Goal: Information Seeking & Learning: Learn about a topic

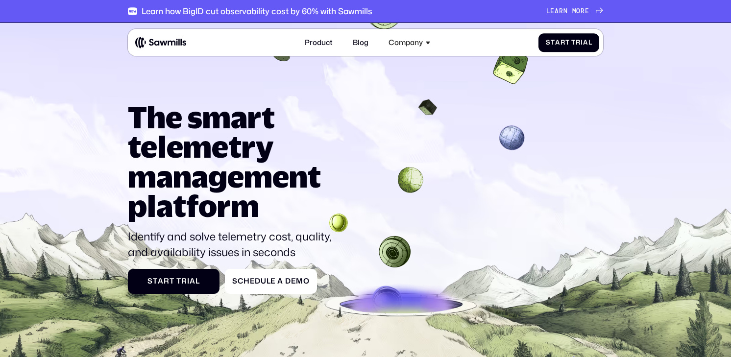
click at [95, 59] on icon at bounding box center [365, 226] width 731 height 418
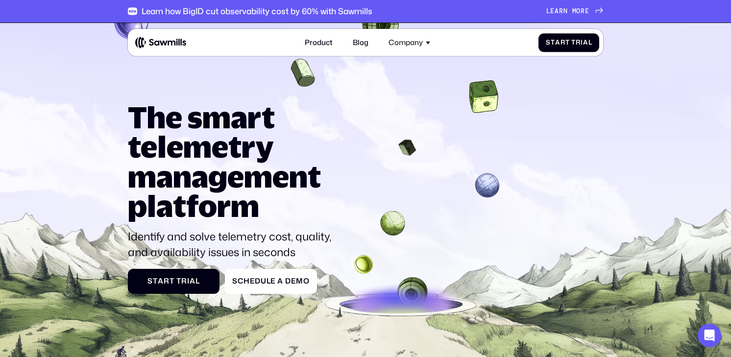
drag, startPoint x: 88, startPoint y: 54, endPoint x: 114, endPoint y: 85, distance: 39.6
click at [114, 85] on icon at bounding box center [365, 226] width 731 height 418
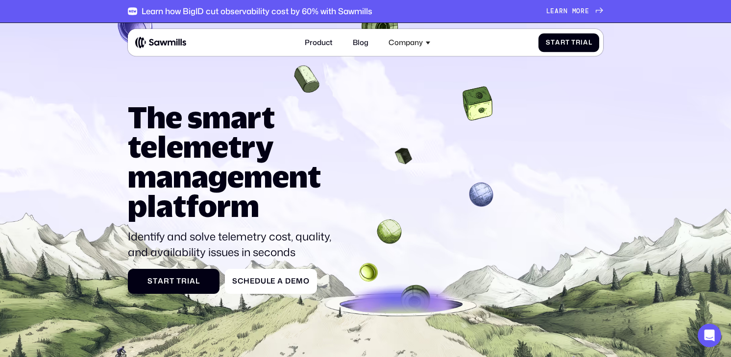
click at [90, 80] on icon at bounding box center [365, 226] width 731 height 418
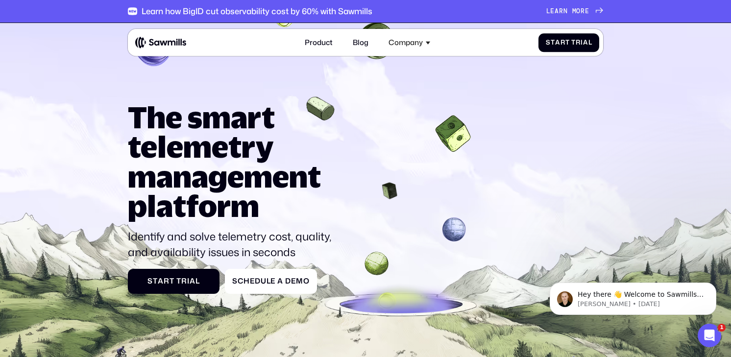
drag, startPoint x: 106, startPoint y: 94, endPoint x: 97, endPoint y: 79, distance: 16.7
click at [99, 81] on icon at bounding box center [365, 226] width 731 height 418
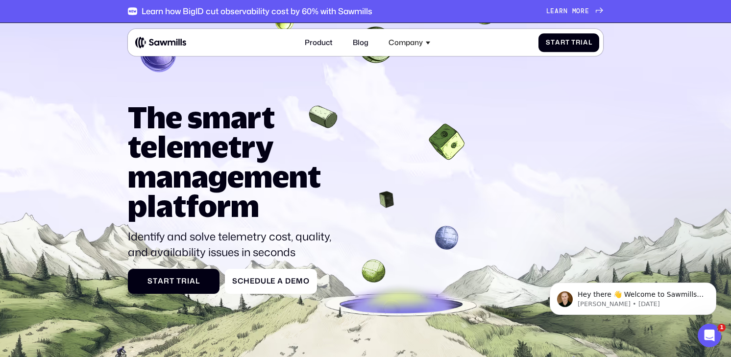
click at [97, 79] on icon at bounding box center [365, 226] width 731 height 418
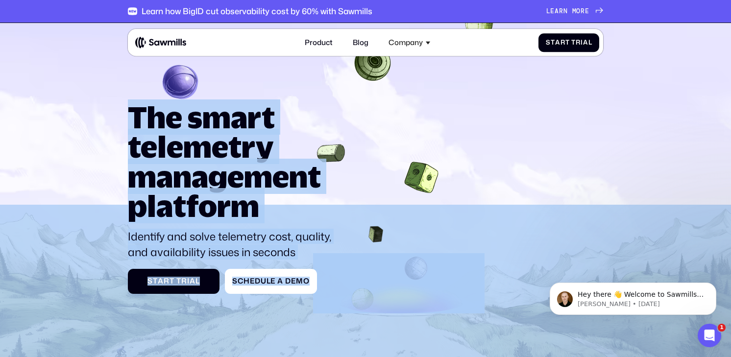
drag, startPoint x: 159, startPoint y: 99, endPoint x: 132, endPoint y: 111, distance: 29.6
click at [134, 114] on section "The smart telemetry management platform Identify and solve telemetry cost, qual…" at bounding box center [365, 219] width 731 height 393
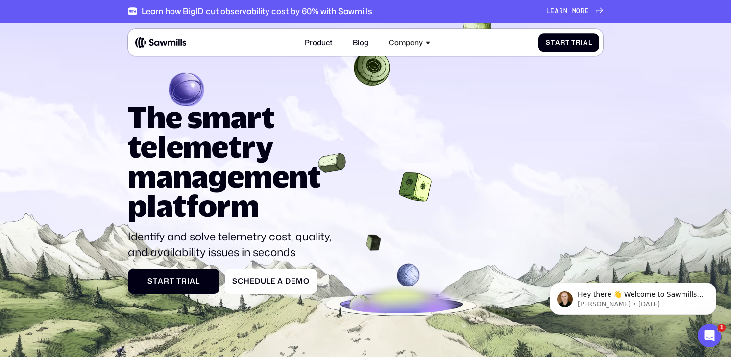
click at [132, 111] on h1 "The smart telemetry management platform" at bounding box center [234, 161] width 212 height 119
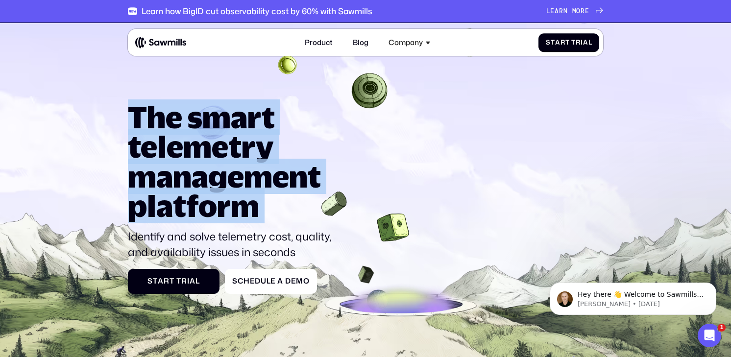
drag, startPoint x: 131, startPoint y: 110, endPoint x: 282, endPoint y: 205, distance: 177.8
click at [282, 207] on h1 "The smart telemetry management platform" at bounding box center [234, 161] width 212 height 119
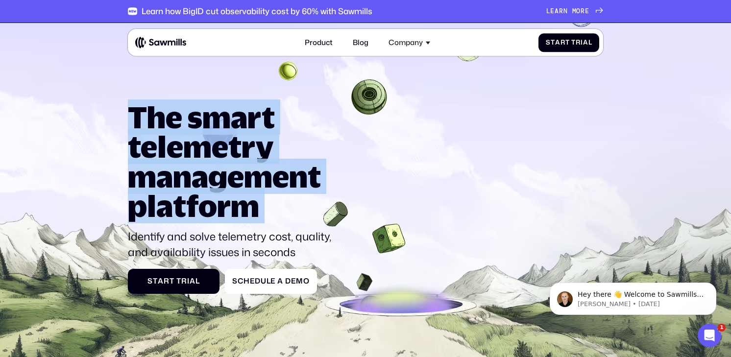
click at [281, 205] on h1 "The smart telemetry management platform" at bounding box center [234, 161] width 212 height 119
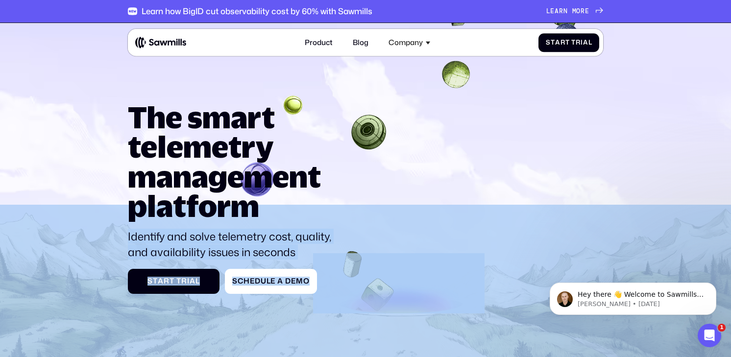
drag, startPoint x: 287, startPoint y: 214, endPoint x: 125, endPoint y: 94, distance: 201.9
click at [125, 94] on section "The smart telemetry management platform Identify and solve telemetry cost, qual…" at bounding box center [365, 219] width 731 height 393
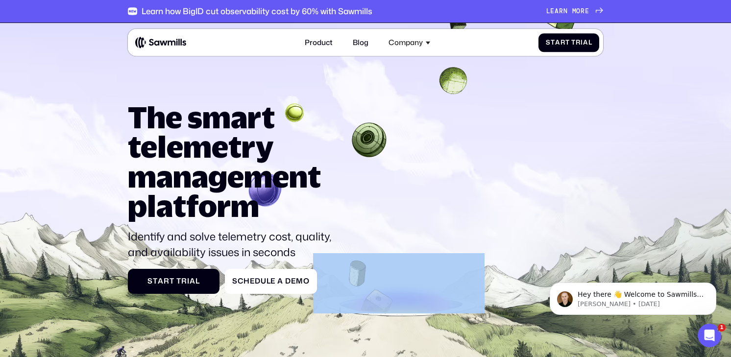
click at [125, 95] on icon at bounding box center [365, 226] width 731 height 418
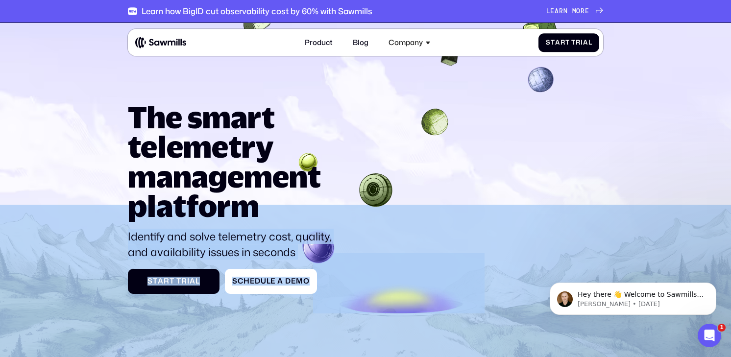
drag, startPoint x: 126, startPoint y: 101, endPoint x: 264, endPoint y: 198, distance: 168.6
click at [264, 198] on section "The smart telemetry management platform Identify and solve telemetry cost, qual…" at bounding box center [365, 219] width 731 height 393
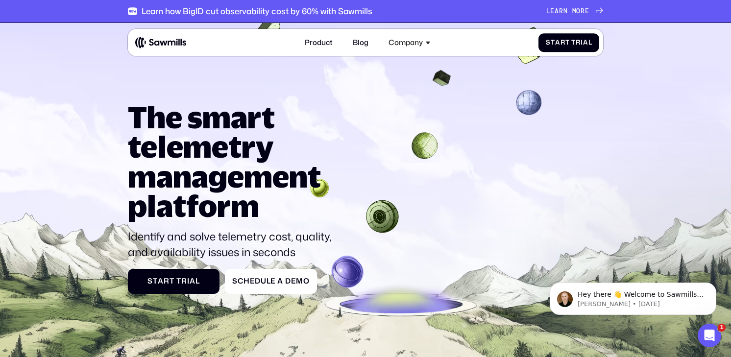
click at [261, 204] on h1 "The smart telemetry management platform" at bounding box center [234, 161] width 212 height 119
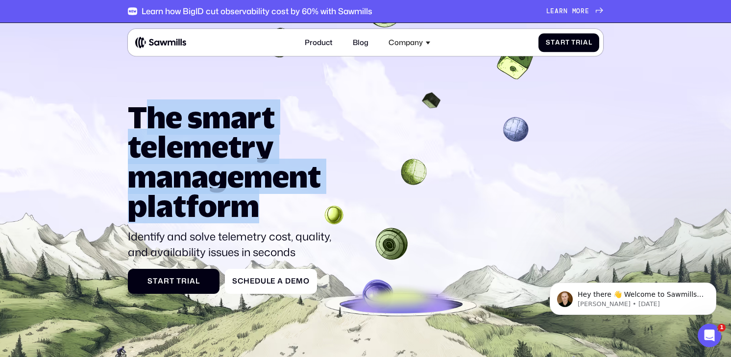
drag, startPoint x: 264, startPoint y: 207, endPoint x: 139, endPoint y: 116, distance: 154.6
click at [139, 116] on h1 "The smart telemetry management platform" at bounding box center [234, 161] width 212 height 119
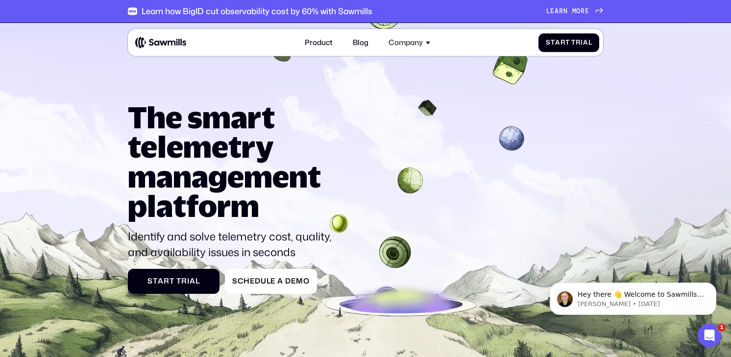
click at [136, 114] on h1 "The smart telemetry management platform" at bounding box center [234, 161] width 212 height 119
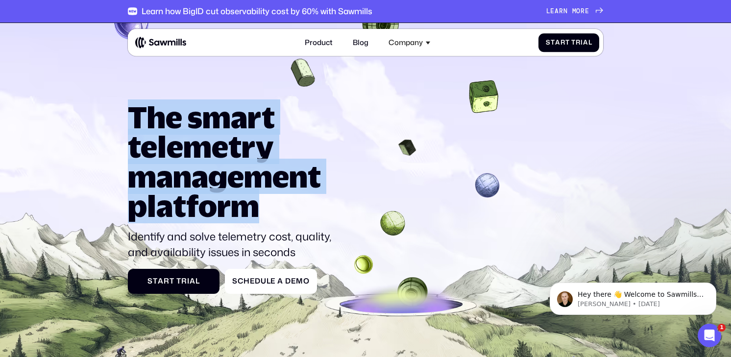
drag, startPoint x: 130, startPoint y: 111, endPoint x: 273, endPoint y: 202, distance: 169.5
click at [273, 202] on h1 "The smart telemetry management platform" at bounding box center [234, 161] width 212 height 119
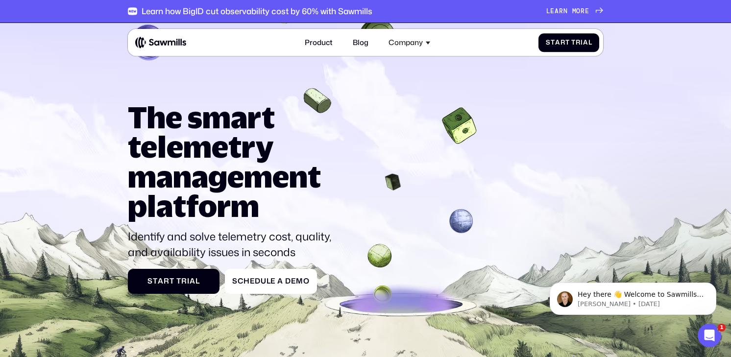
click at [271, 206] on h1 "The smart telemetry management platform" at bounding box center [234, 161] width 212 height 119
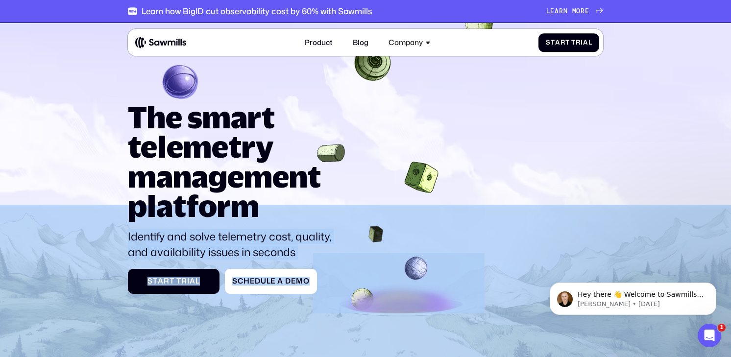
drag, startPoint x: 267, startPoint y: 205, endPoint x: 122, endPoint y: 101, distance: 178.6
click at [120, 100] on section "The smart telemetry management platform Identify and solve telemetry cost, qual…" at bounding box center [365, 219] width 731 height 393
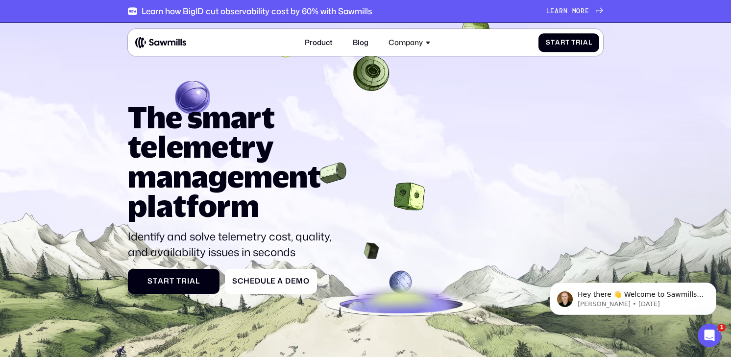
click at [125, 107] on icon at bounding box center [365, 226] width 731 height 418
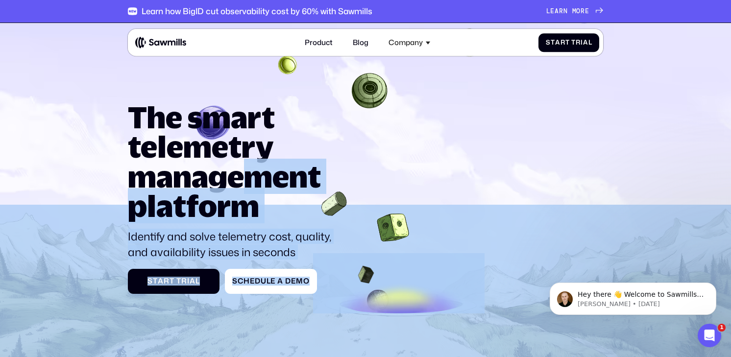
drag, startPoint x: 127, startPoint y: 107, endPoint x: 259, endPoint y: 198, distance: 159.9
click at [259, 198] on section "The smart telemetry management platform Identify and solve telemetry cost, qual…" at bounding box center [365, 219] width 731 height 393
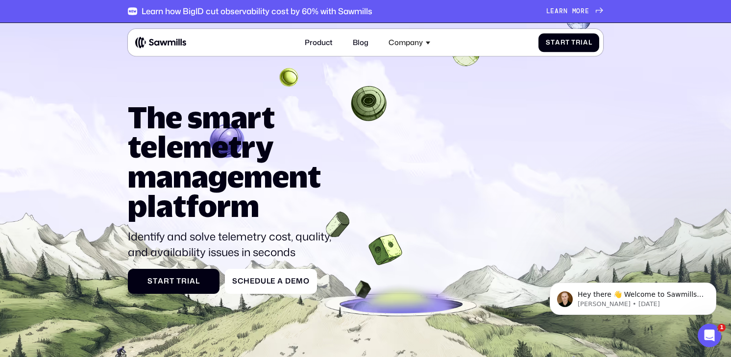
click at [259, 199] on h1 "The smart telemetry management platform" at bounding box center [234, 161] width 212 height 119
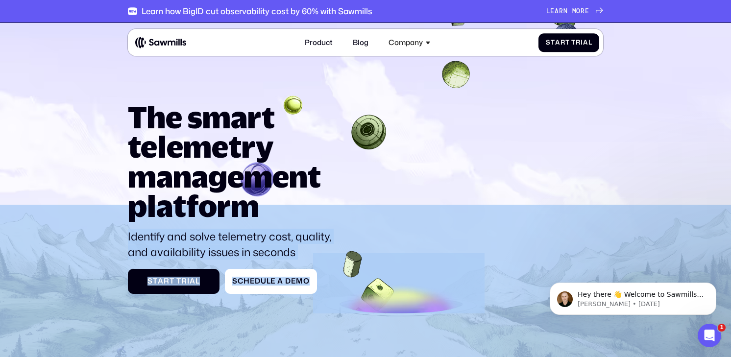
drag, startPoint x: 249, startPoint y: 197, endPoint x: 124, endPoint y: 117, distance: 148.6
click at [126, 122] on section "The smart telemetry management platform Identify and solve telemetry cost, qual…" at bounding box center [365, 219] width 731 height 393
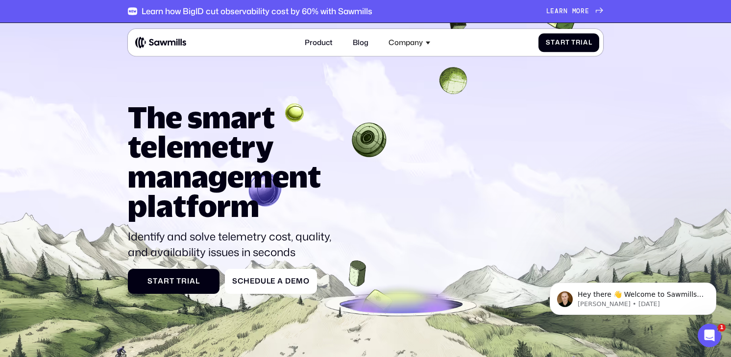
click at [124, 117] on icon at bounding box center [365, 226] width 731 height 418
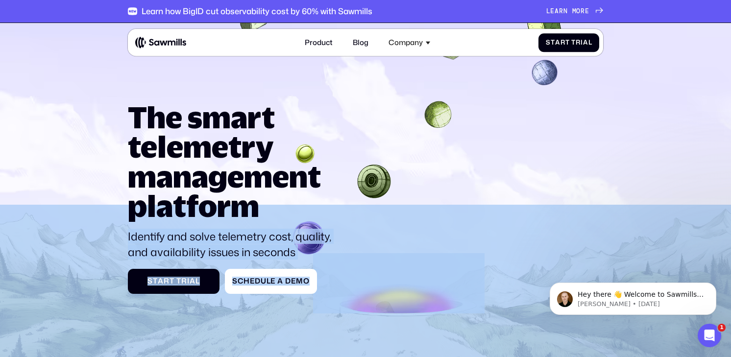
drag, startPoint x: 125, startPoint y: 112, endPoint x: 258, endPoint y: 209, distance: 164.5
click at [258, 210] on section "The smart telemetry management platform Identify and solve telemetry cost, qual…" at bounding box center [365, 219] width 731 height 393
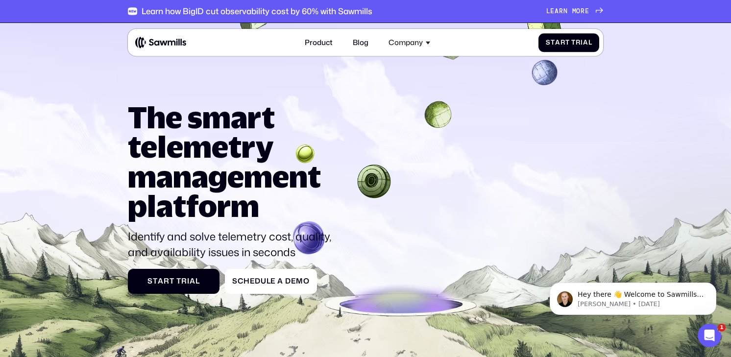
click at [258, 208] on h1 "The smart telemetry management platform" at bounding box center [234, 161] width 212 height 119
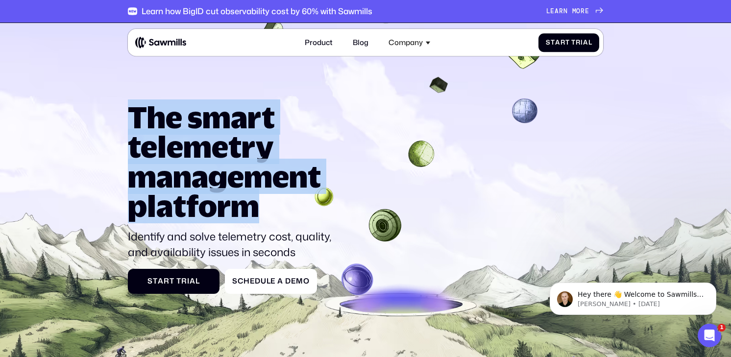
drag, startPoint x: 274, startPoint y: 208, endPoint x: 135, endPoint y: 119, distance: 165.4
click at [134, 118] on h1 "The smart telemetry management platform" at bounding box center [234, 161] width 212 height 119
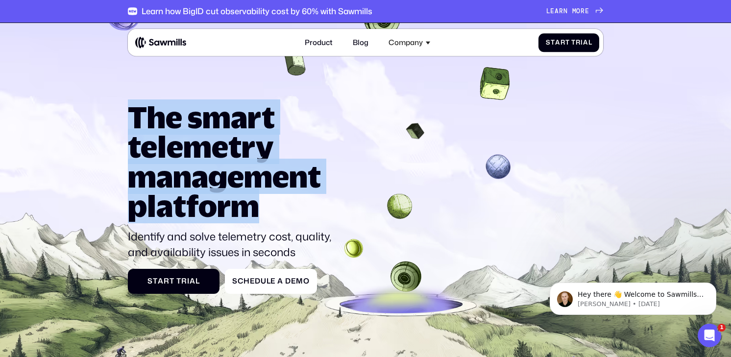
click at [207, 170] on h1 "The smart telemetry management platform" at bounding box center [234, 161] width 212 height 119
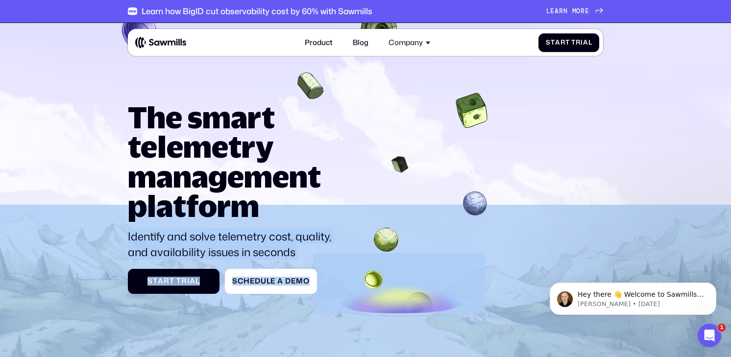
drag, startPoint x: 278, startPoint y: 205, endPoint x: 107, endPoint y: 120, distance: 190.3
click at [107, 120] on section "The smart telemetry management platform Identify and solve telemetry cost, qual…" at bounding box center [365, 219] width 731 height 393
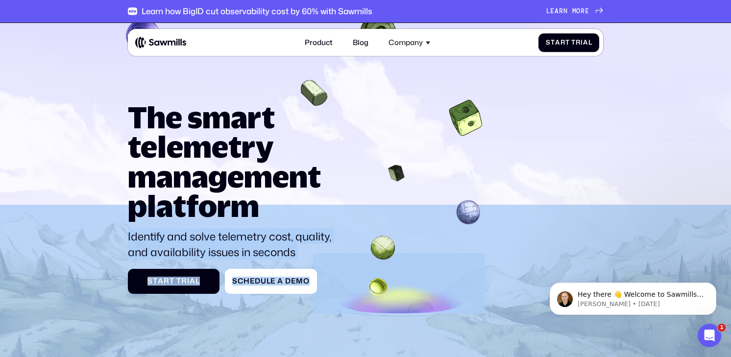
click at [107, 120] on icon at bounding box center [365, 226] width 731 height 418
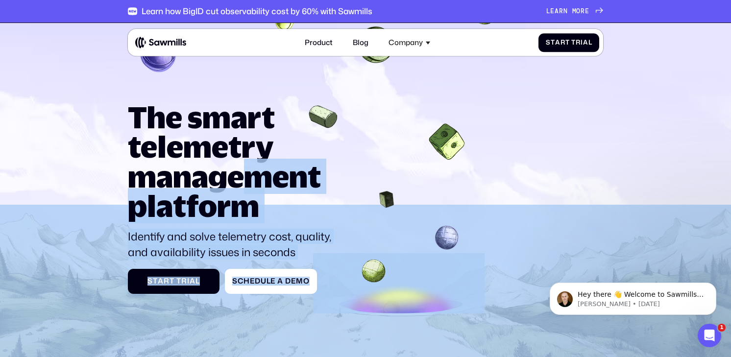
drag, startPoint x: 106, startPoint y: 112, endPoint x: 242, endPoint y: 190, distance: 157.3
click at [241, 191] on section "The smart telemetry management platform Identify and solve telemetry cost, qual…" at bounding box center [365, 219] width 731 height 393
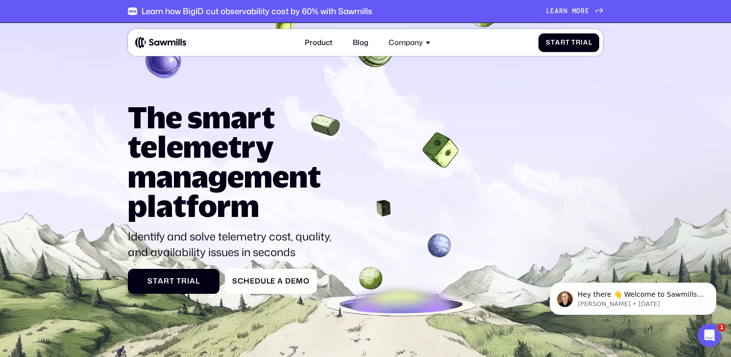
click at [267, 196] on h1 "The smart telemetry management platform" at bounding box center [234, 161] width 212 height 119
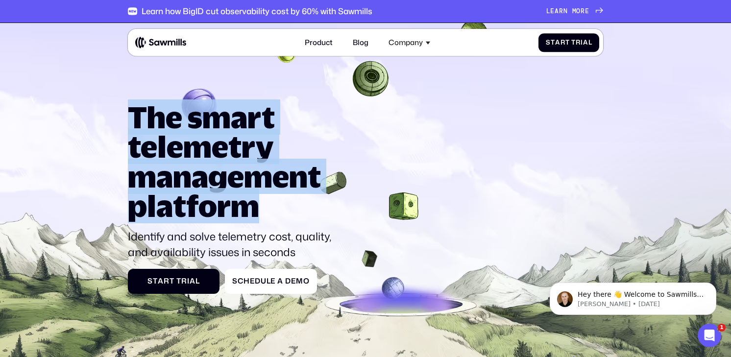
drag, startPoint x: 252, startPoint y: 206, endPoint x: 131, endPoint y: 115, distance: 151.8
click at [131, 115] on h1 "The smart telemetry management platform" at bounding box center [234, 161] width 212 height 119
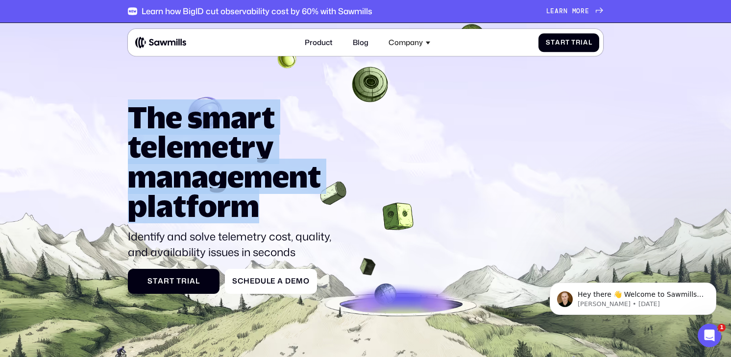
click at [130, 114] on h1 "The smart telemetry management platform" at bounding box center [234, 161] width 212 height 119
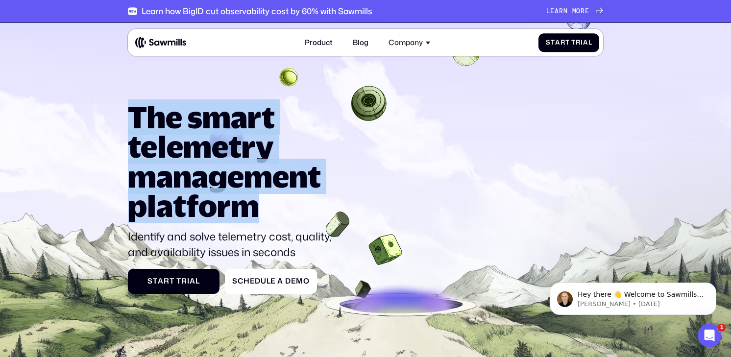
drag, startPoint x: 129, startPoint y: 111, endPoint x: 252, endPoint y: 202, distance: 152.7
click at [250, 202] on h1 "The smart telemetry management platform" at bounding box center [234, 161] width 212 height 119
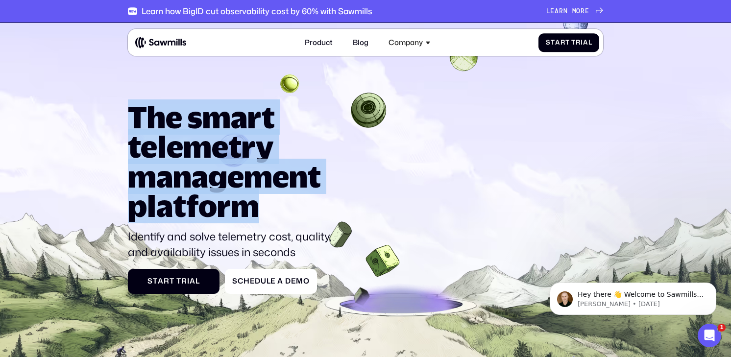
click at [253, 202] on h1 "The smart telemetry management platform" at bounding box center [234, 161] width 212 height 119
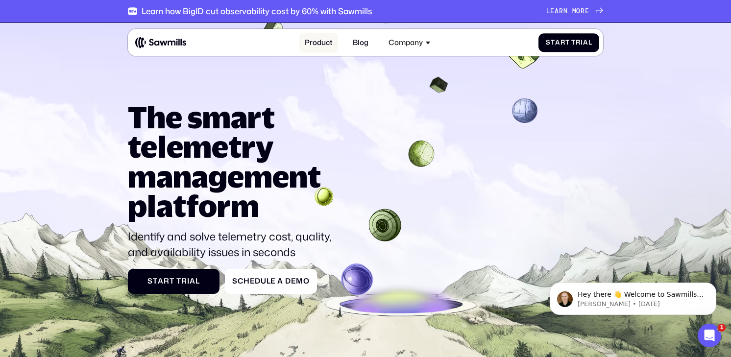
click at [321, 38] on link "Product" at bounding box center [318, 43] width 39 height 20
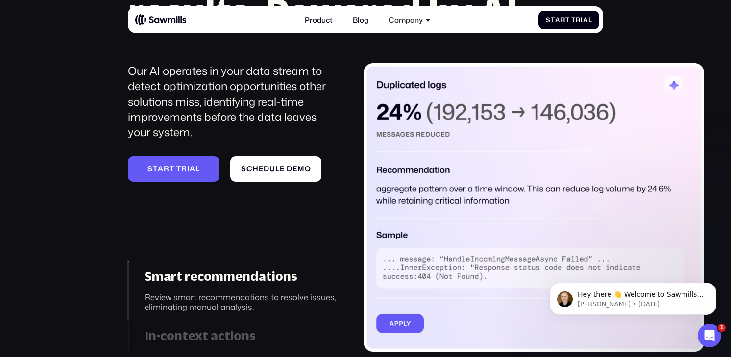
scroll to position [1079, 0]
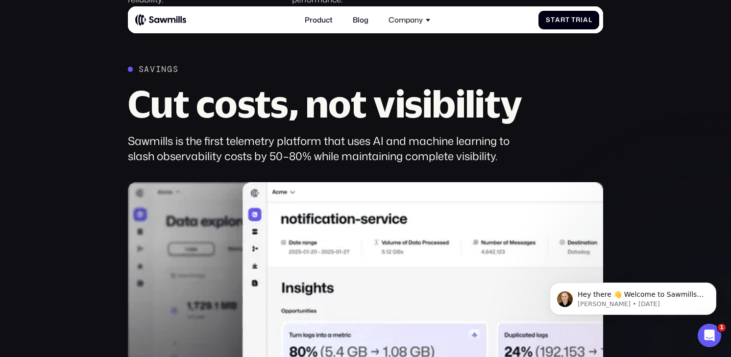
click at [80, 145] on div "Savings Cut costs, not visibility Sawmills is the first telemetry platform that…" at bounding box center [365, 346] width 712 height 565
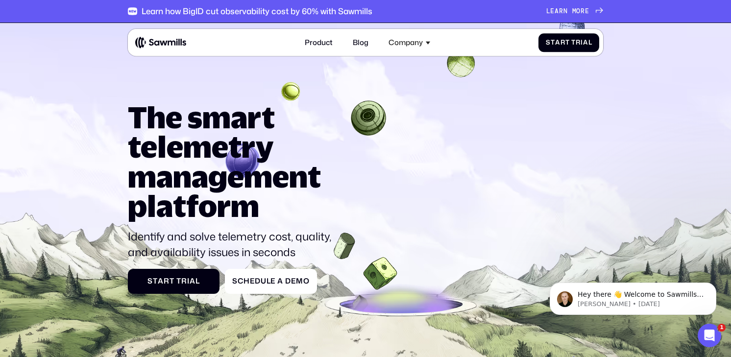
drag, startPoint x: 152, startPoint y: 117, endPoint x: 100, endPoint y: 105, distance: 52.7
click at [118, 105] on icon at bounding box center [365, 226] width 731 height 418
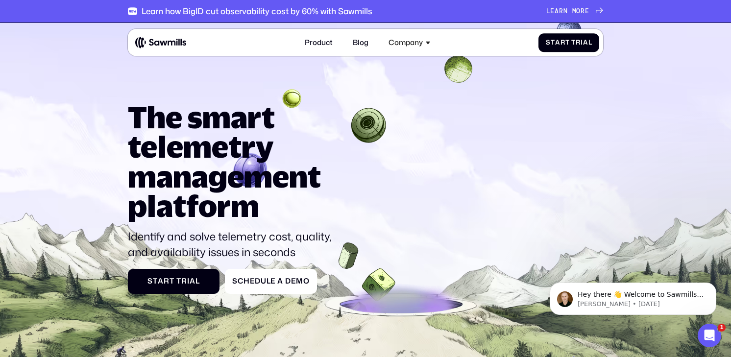
click at [95, 105] on icon at bounding box center [365, 226] width 731 height 418
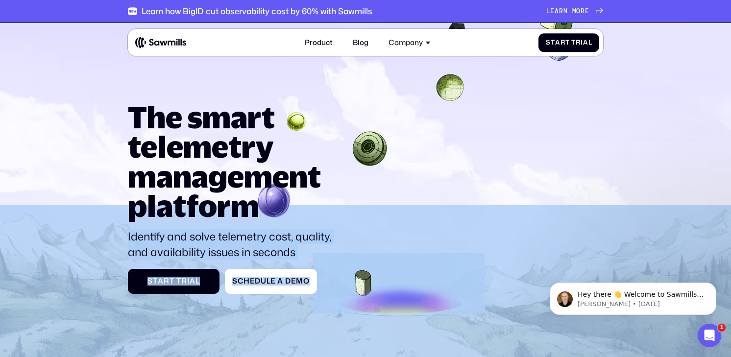
drag, startPoint x: 118, startPoint y: 103, endPoint x: 349, endPoint y: 195, distance: 249.2
click at [353, 196] on section "The smart telemetry management platform Identify and solve telemetry cost, qual…" at bounding box center [365, 219] width 731 height 393
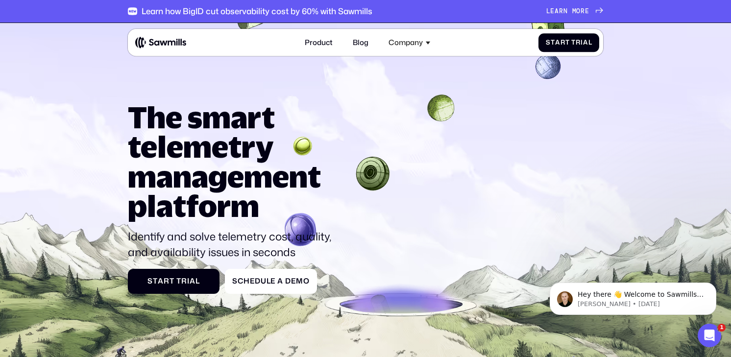
drag, startPoint x: 62, startPoint y: 82, endPoint x: 67, endPoint y: 88, distance: 7.6
click at [67, 88] on icon at bounding box center [365, 226] width 731 height 418
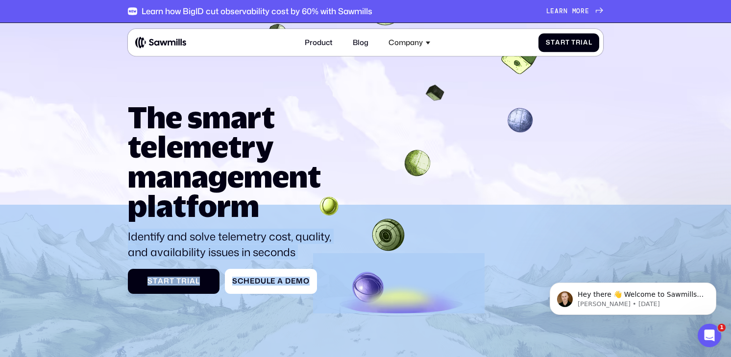
drag, startPoint x: 98, startPoint y: 77, endPoint x: 366, endPoint y: 230, distance: 308.4
click at [365, 229] on section "The smart telemetry management platform Identify and solve telemetry cost, qual…" at bounding box center [365, 219] width 731 height 393
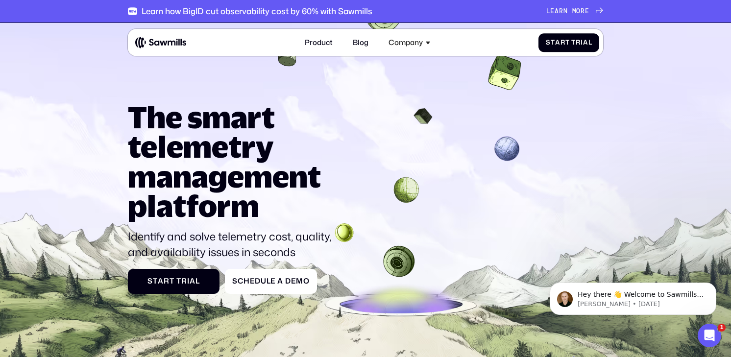
click at [581, 144] on div "The smart telemetry management platform Identify and solve telemetry cost, qual…" at bounding box center [365, 197] width 475 height 191
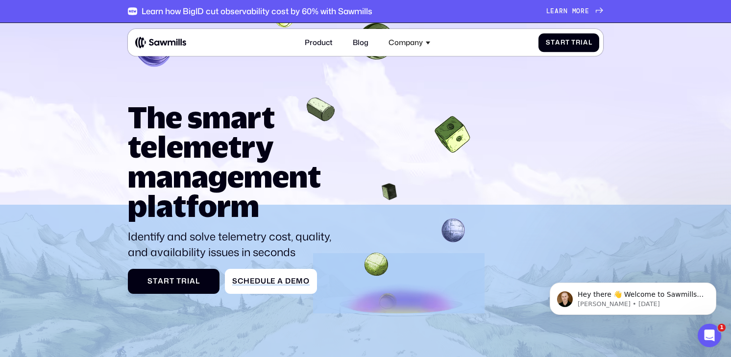
drag, startPoint x: 430, startPoint y: 287, endPoint x: 94, endPoint y: 83, distance: 393.8
click at [94, 83] on section "The smart telemetry management platform Identify and solve telemetry cost, qual…" at bounding box center [365, 219] width 731 height 393
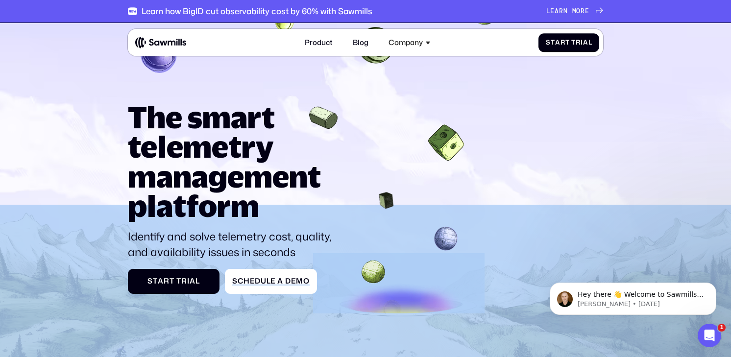
click at [92, 82] on icon at bounding box center [365, 226] width 731 height 418
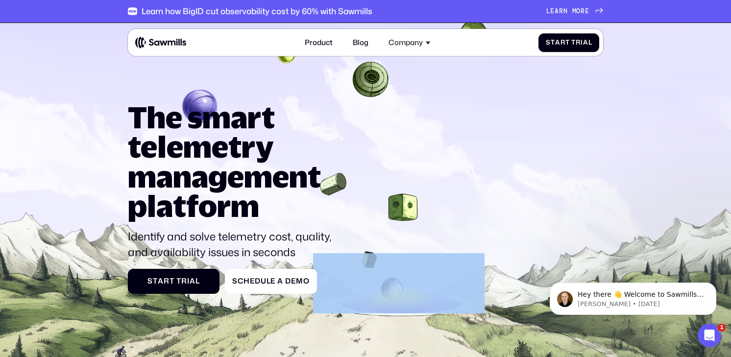
drag, startPoint x: 92, startPoint y: 81, endPoint x: 116, endPoint y: 109, distance: 36.1
click at [116, 109] on icon at bounding box center [365, 226] width 731 height 418
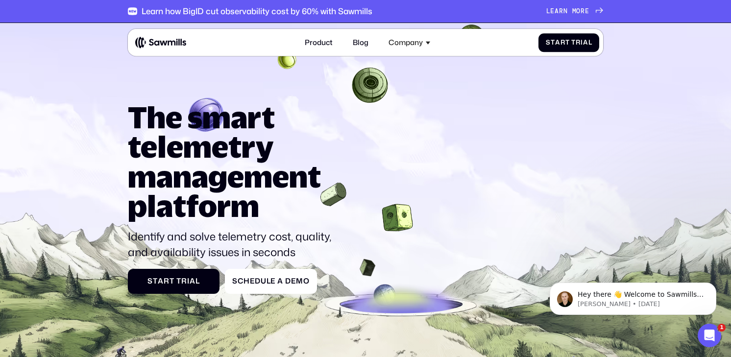
click at [114, 107] on icon at bounding box center [365, 226] width 731 height 418
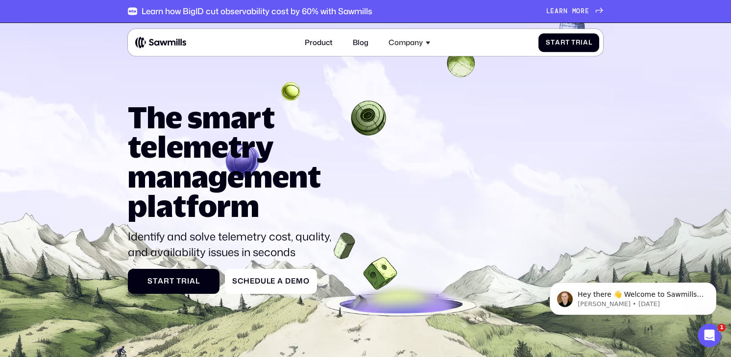
drag, startPoint x: 110, startPoint y: 105, endPoint x: 81, endPoint y: 4, distance: 104.6
click at [93, 52] on icon at bounding box center [365, 226] width 731 height 418
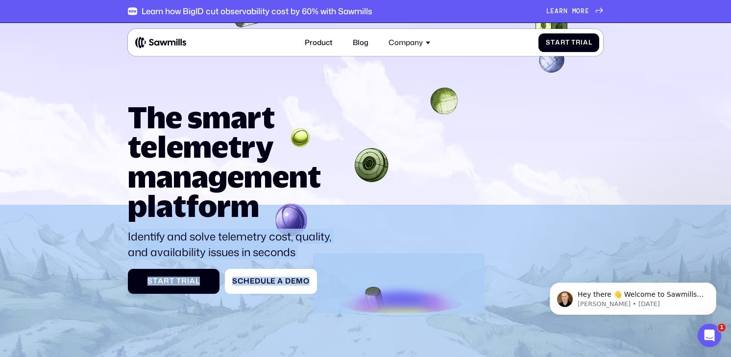
drag, startPoint x: 113, startPoint y: 99, endPoint x: 322, endPoint y: 205, distance: 234.3
click at [316, 208] on section "The smart telemetry management platform Identify and solve telemetry cost, qual…" at bounding box center [365, 219] width 731 height 393
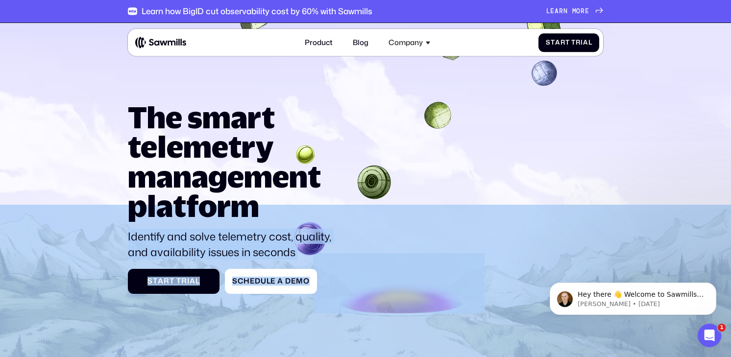
click at [386, 208] on div "The smart telemetry management platform Identify and solve telemetry cost, qual…" at bounding box center [365, 197] width 475 height 191
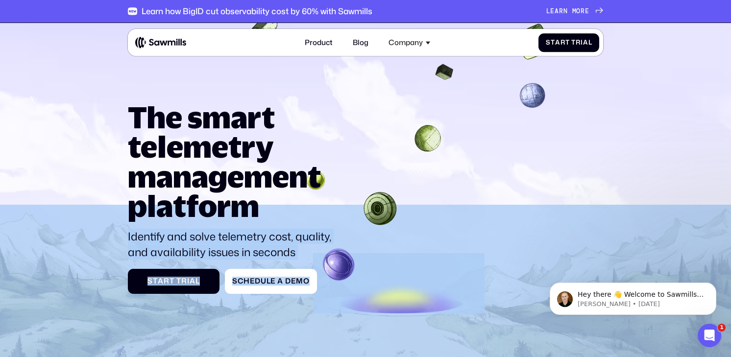
drag, startPoint x: 313, startPoint y: 214, endPoint x: 131, endPoint y: 95, distance: 218.3
click at [132, 95] on section "The smart telemetry management platform Identify and solve telemetry cost, qual…" at bounding box center [365, 219] width 731 height 393
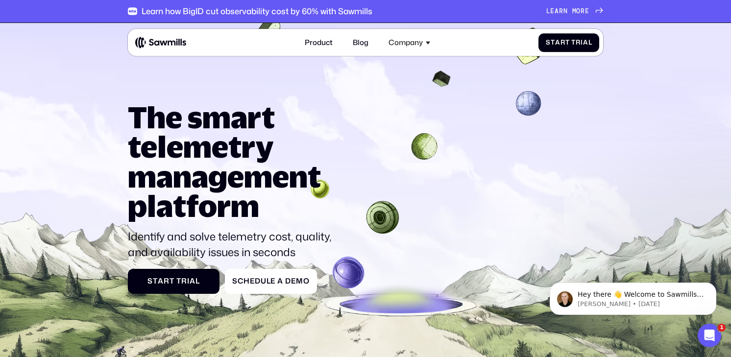
click at [129, 97] on icon at bounding box center [365, 226] width 731 height 418
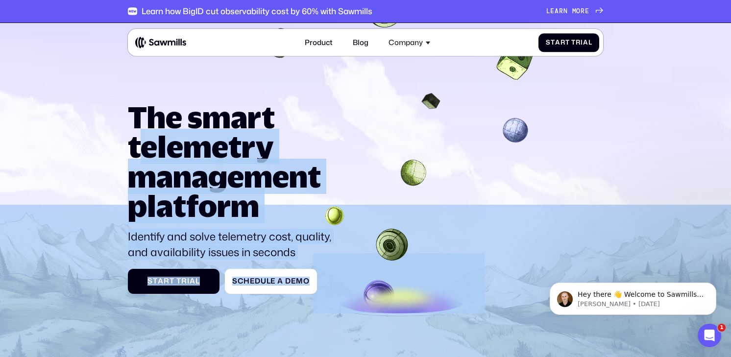
drag, startPoint x: 132, startPoint y: 109, endPoint x: 143, endPoint y: 132, distance: 25.0
click at [144, 133] on section "The smart telemetry management platform Identify and solve telemetry cost, qual…" at bounding box center [365, 219] width 731 height 393
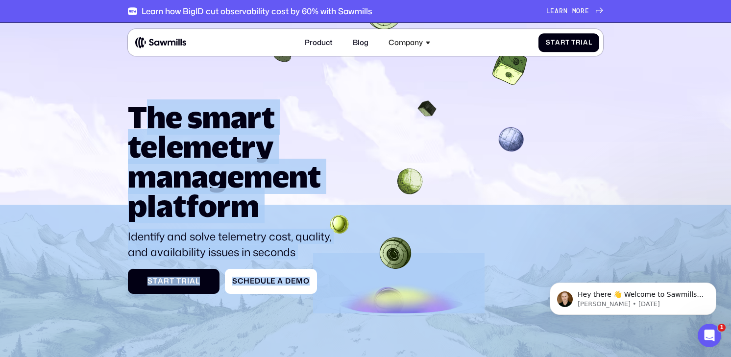
click at [115, 124] on icon at bounding box center [365, 226] width 731 height 418
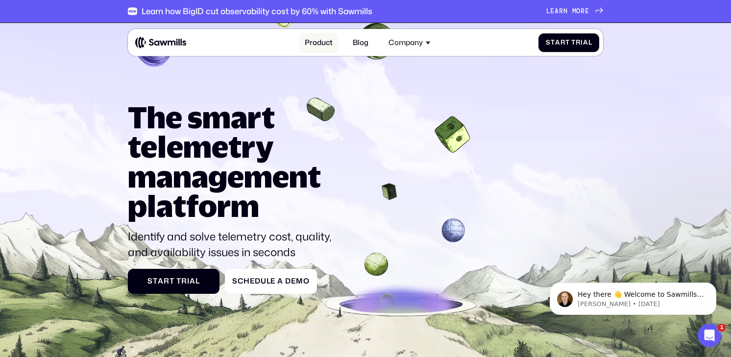
click at [326, 38] on link "Product" at bounding box center [318, 43] width 39 height 20
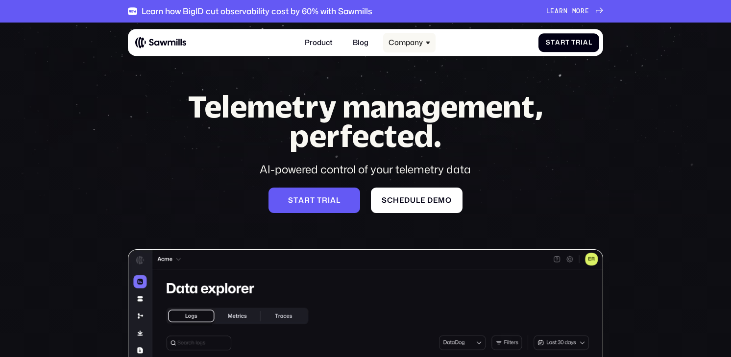
click at [401, 43] on div "Company" at bounding box center [405, 42] width 34 height 9
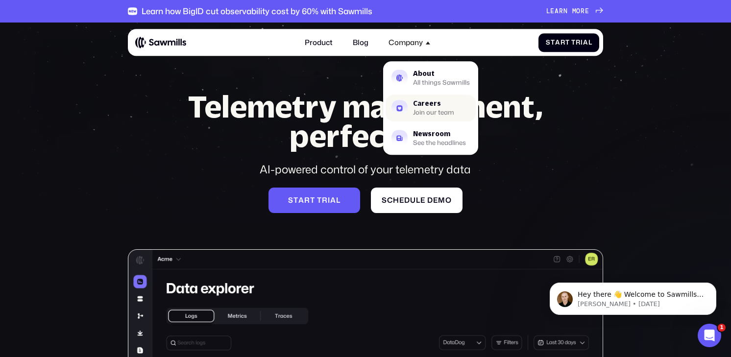
click at [428, 103] on div "Careers" at bounding box center [433, 103] width 41 height 6
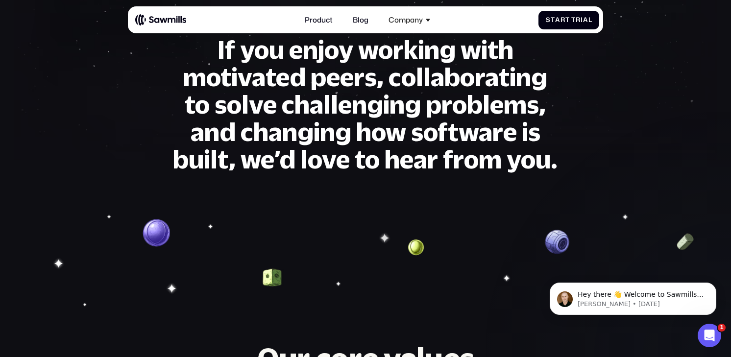
scroll to position [77, 0]
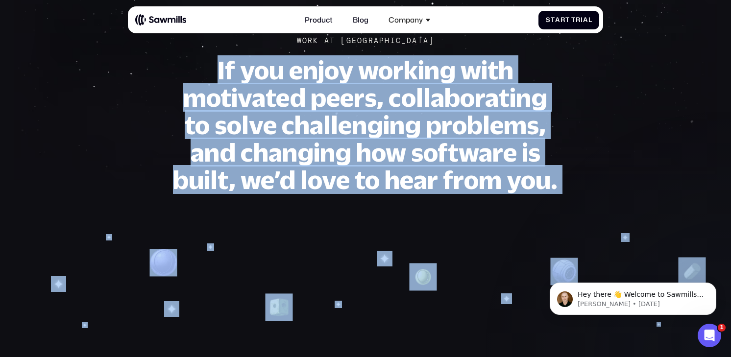
drag, startPoint x: 154, startPoint y: 84, endPoint x: 579, endPoint y: 204, distance: 441.8
click at [576, 205] on div "Work At Sawmills If you enjoy working with motivated peers, collaborating to so…" at bounding box center [365, 254] width 731 height 616
click at [585, 200] on section "Work At Sawmills If you enjoy working with motivated peers, collaborating to so…" at bounding box center [365, 75] width 731 height 259
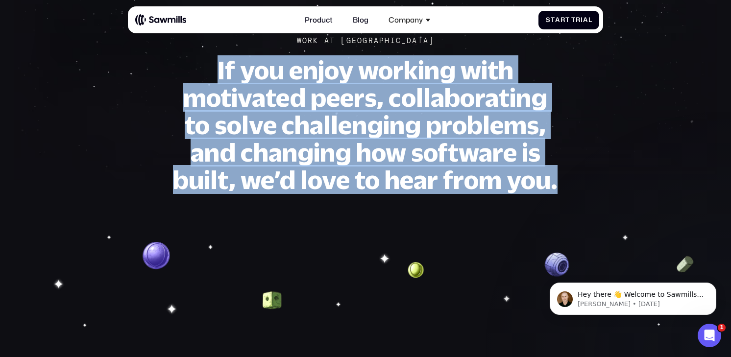
drag, startPoint x: 623, startPoint y: 191, endPoint x: 208, endPoint y: 59, distance: 436.3
click at [208, 59] on section "Work At Sawmills If you enjoy working with motivated peers, collaborating to so…" at bounding box center [365, 75] width 731 height 259
click at [207, 58] on h1 "If you enjoy working with motivated peers, collaborating to solve challenging p…" at bounding box center [365, 124] width 388 height 137
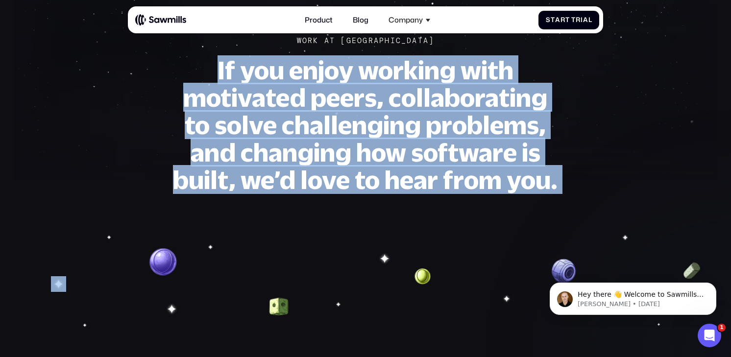
drag, startPoint x: 207, startPoint y: 58, endPoint x: 577, endPoint y: 192, distance: 393.6
click at [577, 193] on div "Work At Sawmills If you enjoy working with motivated peers, collaborating to so…" at bounding box center [365, 115] width 475 height 157
click at [577, 192] on div "Work At Sawmills If you enjoy working with motivated peers, collaborating to so…" at bounding box center [365, 115] width 475 height 157
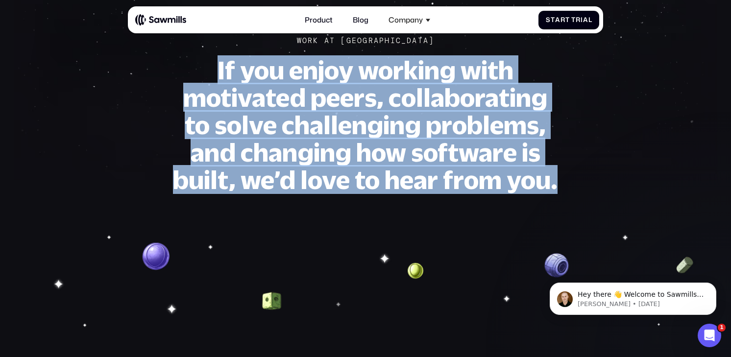
drag, startPoint x: 593, startPoint y: 191, endPoint x: 191, endPoint y: 73, distance: 418.9
click at [192, 74] on div "Work At Sawmills If you enjoy working with motivated peers, collaborating to so…" at bounding box center [365, 115] width 475 height 157
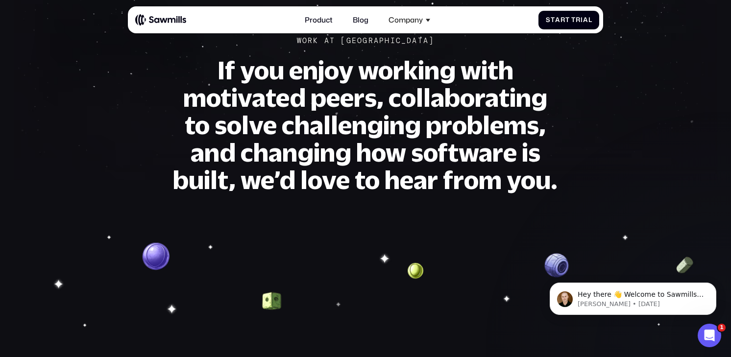
click at [191, 73] on h1 "If you enjoy working with motivated peers, collaborating to solve challenging p…" at bounding box center [365, 124] width 388 height 137
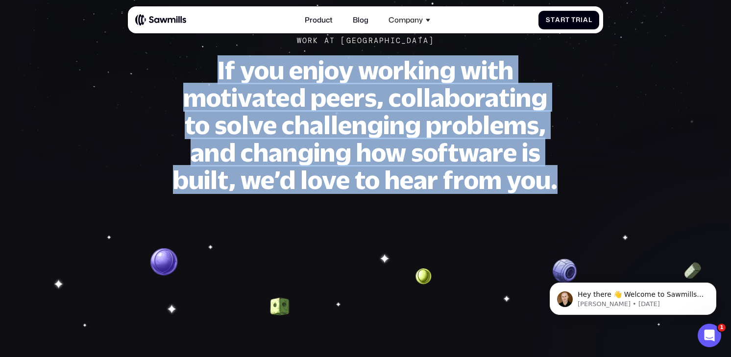
drag, startPoint x: 197, startPoint y: 68, endPoint x: 594, endPoint y: 192, distance: 415.5
click at [594, 192] on div "Work At Sawmills If you enjoy working with motivated peers, collaborating to so…" at bounding box center [365, 115] width 475 height 157
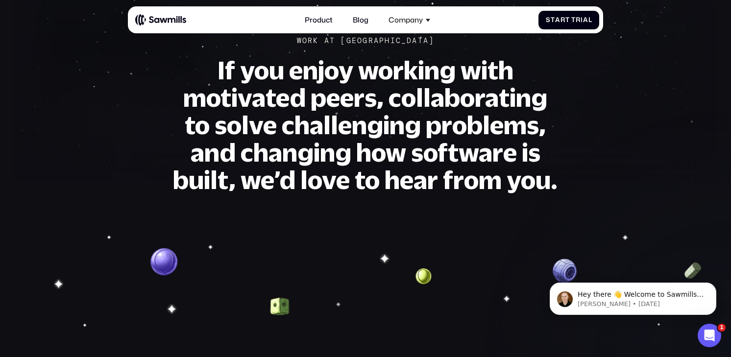
click at [595, 190] on div "Work At Sawmills If you enjoy working with motivated peers, collaborating to so…" at bounding box center [365, 115] width 475 height 157
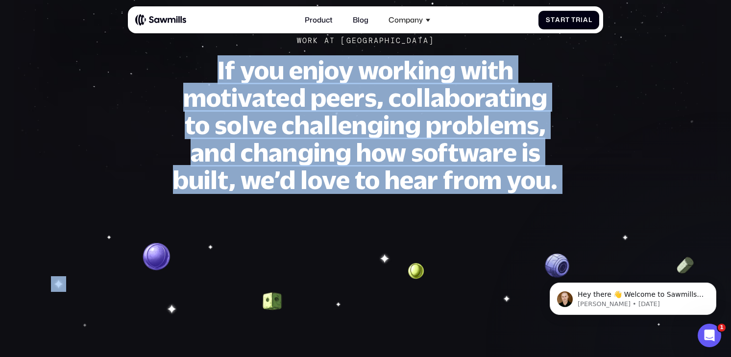
drag, startPoint x: 594, startPoint y: 190, endPoint x: 200, endPoint y: 66, distance: 413.2
click at [201, 66] on div "Work At Sawmills If you enjoy working with motivated peers, collaborating to so…" at bounding box center [365, 115] width 475 height 157
click at [196, 66] on h1 "If you enjoy working with motivated peers, collaborating to solve challenging p…" at bounding box center [365, 124] width 388 height 137
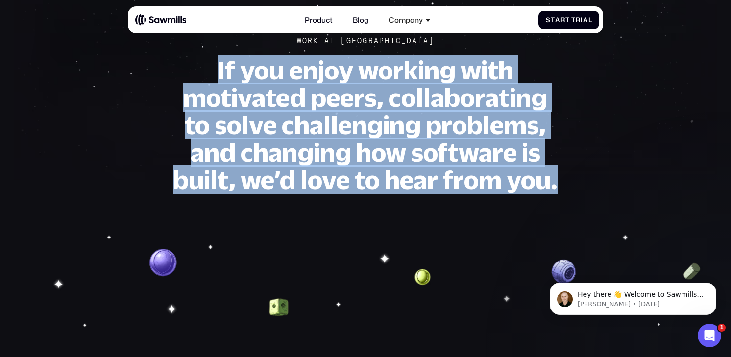
drag, startPoint x: 193, startPoint y: 62, endPoint x: 562, endPoint y: 201, distance: 394.3
click at [561, 203] on section "Work At Sawmills If you enjoy working with motivated peers, collaborating to so…" at bounding box center [365, 75] width 731 height 259
click at [562, 201] on section "Work At Sawmills If you enjoy working with motivated peers, collaborating to so…" at bounding box center [365, 75] width 731 height 259
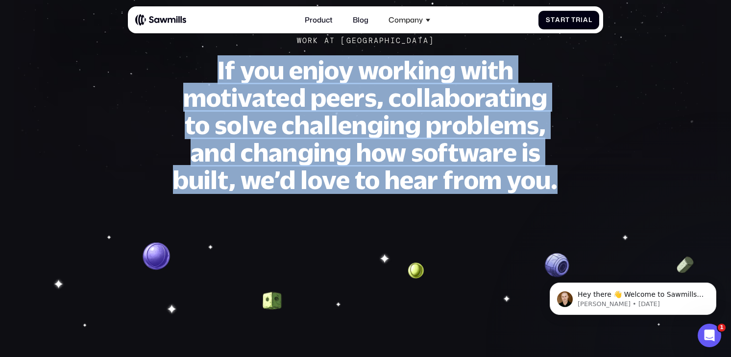
drag, startPoint x: 599, startPoint y: 189, endPoint x: 211, endPoint y: 70, distance: 406.1
click at [211, 70] on div "Work At Sawmills If you enjoy working with motivated peers, collaborating to so…" at bounding box center [365, 115] width 475 height 157
click at [211, 70] on h1 "If you enjoy working with motivated peers, collaborating to solve challenging p…" at bounding box center [365, 124] width 388 height 137
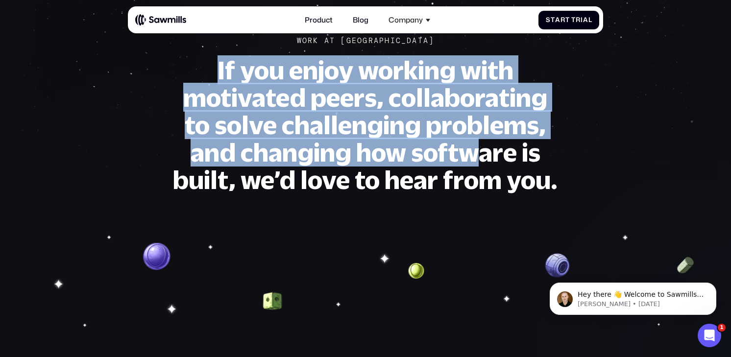
drag, startPoint x: 211, startPoint y: 68, endPoint x: 476, endPoint y: 148, distance: 277.6
click at [476, 148] on h1 "If you enjoy working with motivated peers, collaborating to solve challenging p…" at bounding box center [365, 124] width 388 height 137
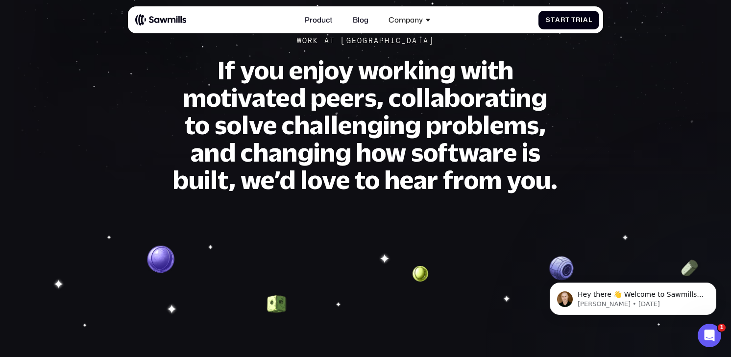
click at [562, 176] on div "Work At Sawmills If you enjoy working with motivated peers, collaborating to so…" at bounding box center [365, 115] width 475 height 157
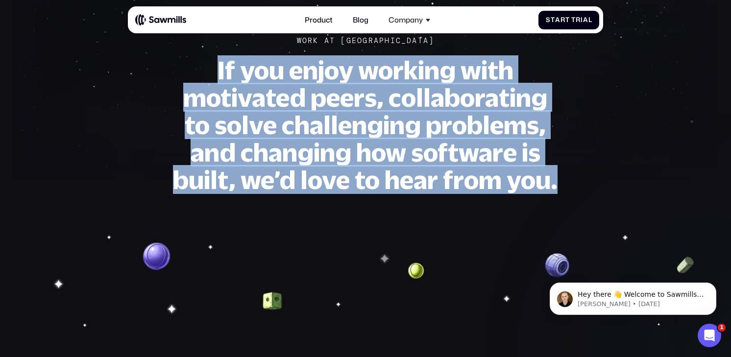
drag, startPoint x: 591, startPoint y: 188, endPoint x: 168, endPoint y: 33, distance: 450.7
click at [178, 44] on div "Work At Sawmills If you enjoy working with motivated peers, collaborating to so…" at bounding box center [365, 115] width 475 height 157
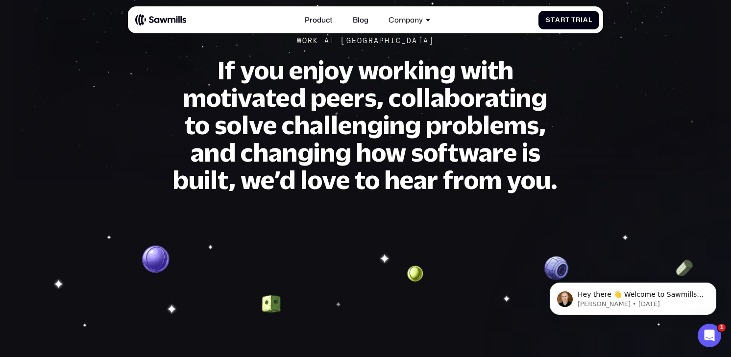
click at [135, 122] on div "Work At Sawmills If you enjoy working with motivated peers, collaborating to so…" at bounding box center [365, 115] width 475 height 157
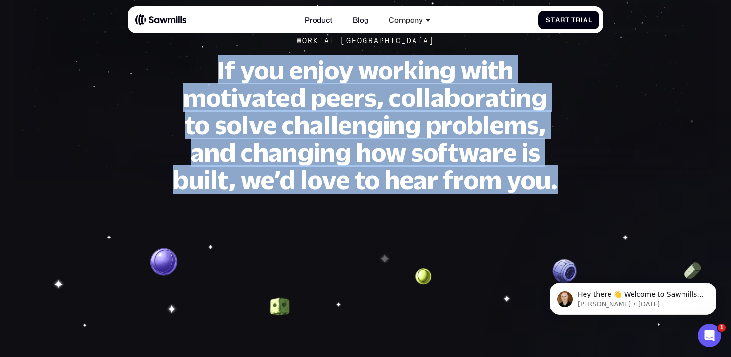
drag, startPoint x: 221, startPoint y: 78, endPoint x: 593, endPoint y: 191, distance: 389.0
click at [593, 192] on div "Work At Sawmills If you enjoy working with motivated peers, collaborating to so…" at bounding box center [365, 115] width 475 height 157
click at [593, 191] on div "Work At Sawmills If you enjoy working with motivated peers, collaborating to so…" at bounding box center [365, 115] width 475 height 157
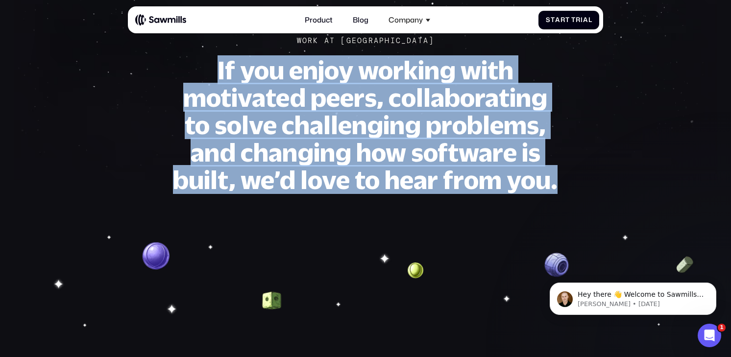
drag, startPoint x: 611, startPoint y: 193, endPoint x: 190, endPoint y: 65, distance: 439.3
click at [193, 66] on section "Work At Sawmills If you enjoy working with motivated peers, collaborating to so…" at bounding box center [365, 75] width 731 height 259
click at [190, 65] on h1 "If you enjoy working with motivated peers, collaborating to solve challenging p…" at bounding box center [365, 124] width 388 height 137
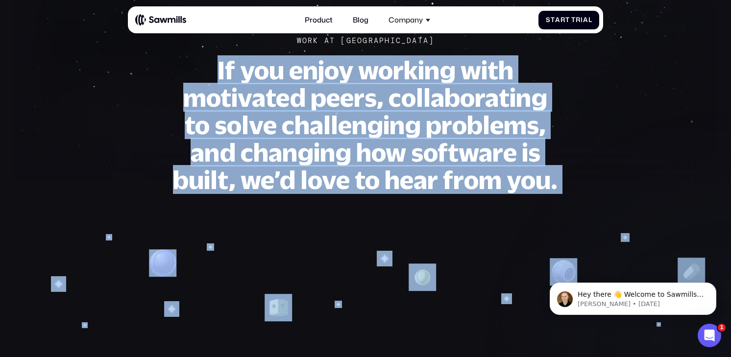
drag, startPoint x: 190, startPoint y: 63, endPoint x: 561, endPoint y: 207, distance: 397.5
click at [547, 212] on div "Work At Sawmills If you enjoy working with motivated peers, collaborating to so…" at bounding box center [365, 254] width 731 height 616
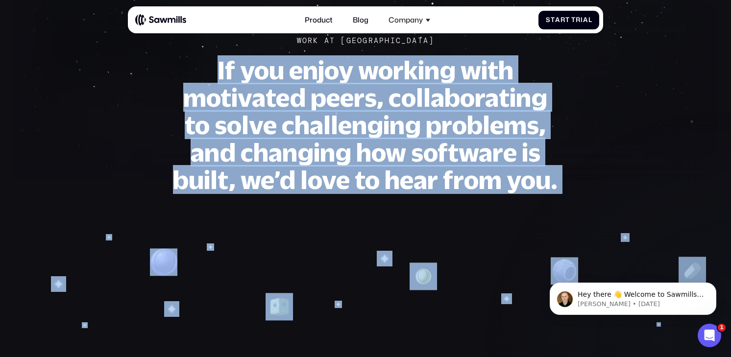
click at [587, 195] on section "Work At Sawmills If you enjoy working with motivated peers, collaborating to so…" at bounding box center [365, 75] width 731 height 259
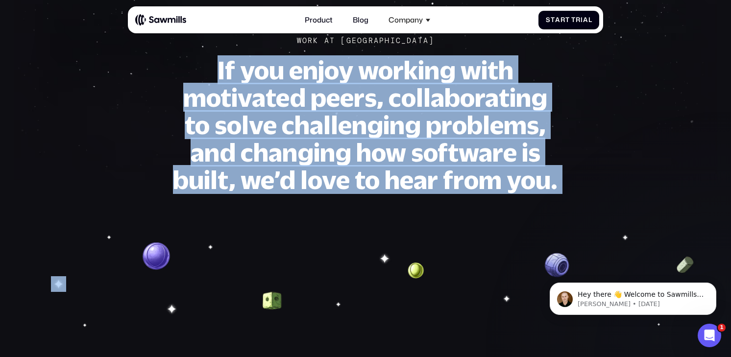
drag, startPoint x: 587, startPoint y: 195, endPoint x: 205, endPoint y: 67, distance: 403.2
click at [209, 69] on section "Work At Sawmills If you enjoy working with motivated peers, collaborating to so…" at bounding box center [365, 75] width 731 height 259
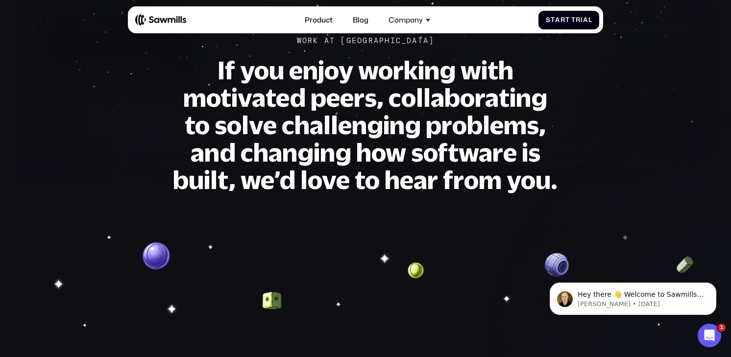
click at [205, 67] on h1 "If you enjoy working with motivated peers, collaborating to solve challenging p…" at bounding box center [365, 124] width 388 height 137
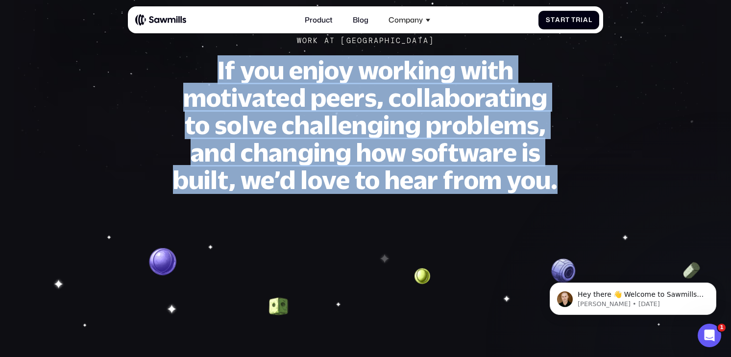
drag, startPoint x: 199, startPoint y: 74, endPoint x: 554, endPoint y: 194, distance: 374.9
click at [552, 193] on h1 "If you enjoy working with motivated peers, collaborating to solve challenging p…" at bounding box center [365, 124] width 388 height 137
drag, startPoint x: 554, startPoint y: 194, endPoint x: 564, endPoint y: 195, distance: 10.3
click at [554, 194] on section "Work At Sawmills If you enjoy working with motivated peers, collaborating to so…" at bounding box center [365, 75] width 731 height 259
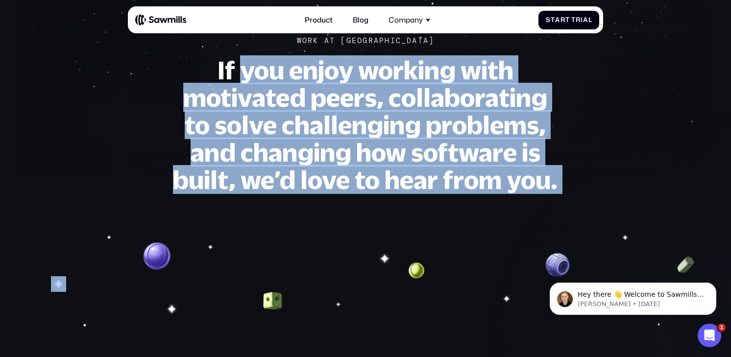
drag, startPoint x: 449, startPoint y: 164, endPoint x: 235, endPoint y: 67, distance: 234.7
click at [237, 68] on section "Work At Sawmills If you enjoy working with motivated peers, collaborating to so…" at bounding box center [365, 75] width 731 height 259
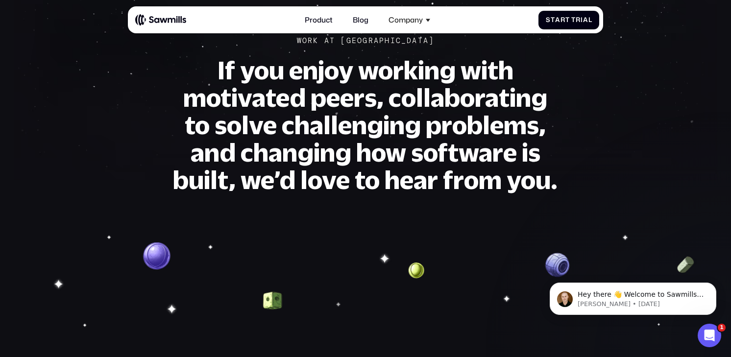
click at [233, 67] on h1 "If you enjoy working with motivated peers, collaborating to solve challenging p…" at bounding box center [365, 124] width 388 height 137
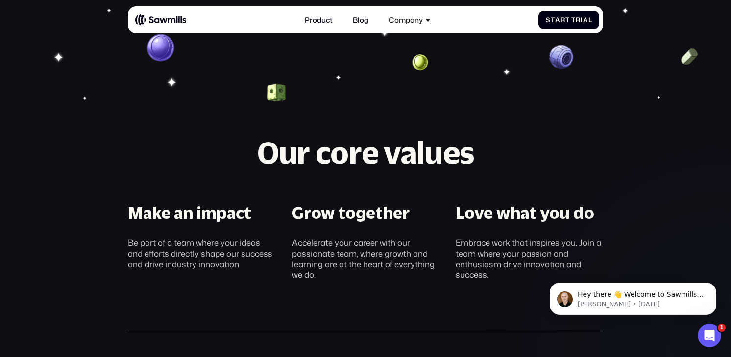
scroll to position [298, 0]
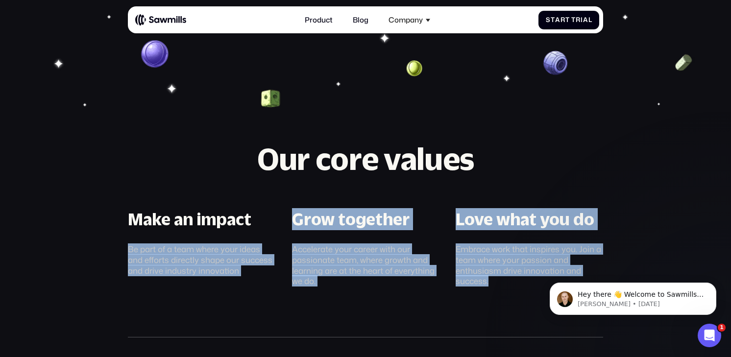
drag, startPoint x: 506, startPoint y: 294, endPoint x: 120, endPoint y: 225, distance: 391.6
click at [128, 232] on div "Our core values Make an impact Be part of a team where your ideas and efforts d…" at bounding box center [365, 240] width 475 height 193
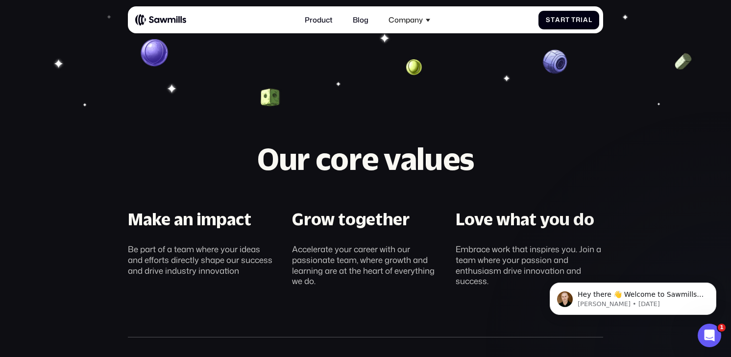
click at [114, 208] on section "Our core values Make an impact Be part of a team where your ideas and efforts d…" at bounding box center [365, 162] width 731 height 357
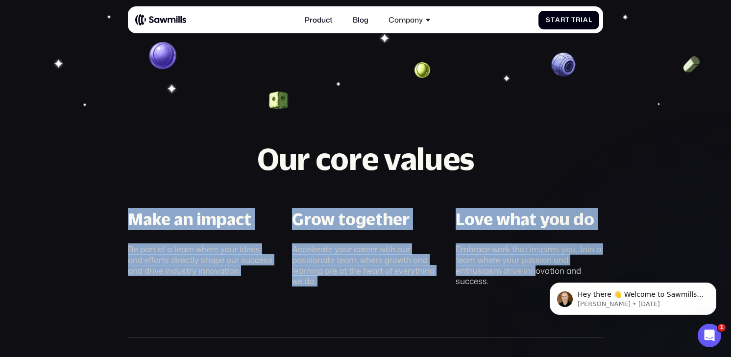
drag, startPoint x: 109, startPoint y: 197, endPoint x: 518, endPoint y: 293, distance: 419.9
click at [533, 272] on section "Our core values Make an impact Be part of a team where your ideas and efforts d…" at bounding box center [365, 162] width 731 height 357
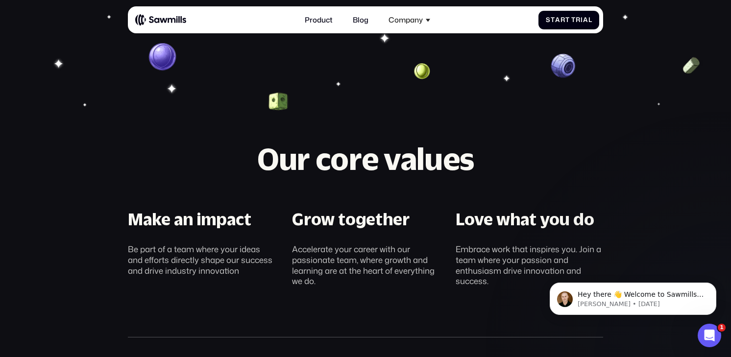
click at [515, 297] on div "Our core values Make an impact Be part of a team where your ideas and efforts d…" at bounding box center [365, 240] width 475 height 193
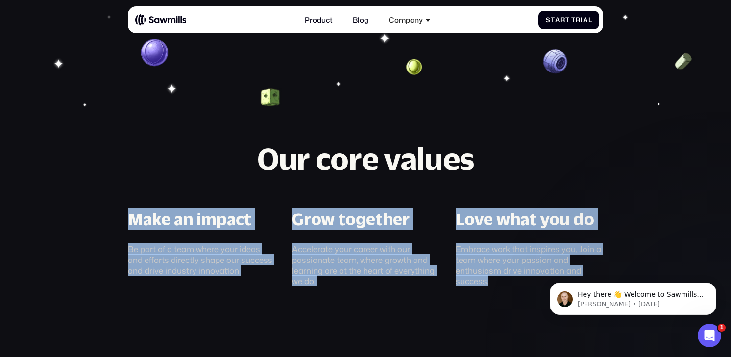
drag, startPoint x: 382, startPoint y: 268, endPoint x: 119, endPoint y: 200, distance: 272.6
click at [119, 200] on section "Our core values Make an impact Be part of a team where your ideas and efforts d…" at bounding box center [365, 162] width 731 height 357
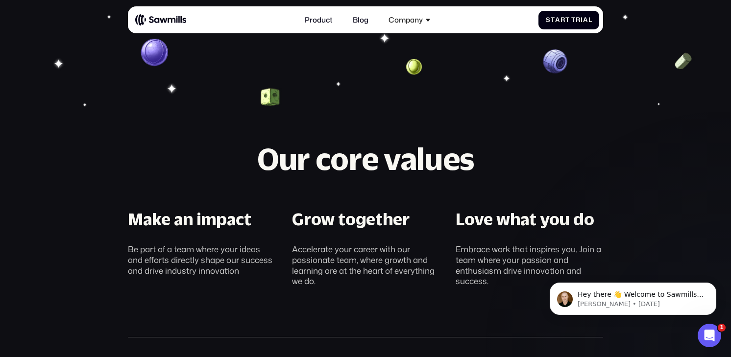
click at [119, 201] on section "Our core values Make an impact Be part of a team where your ideas and efforts d…" at bounding box center [365, 162] width 731 height 357
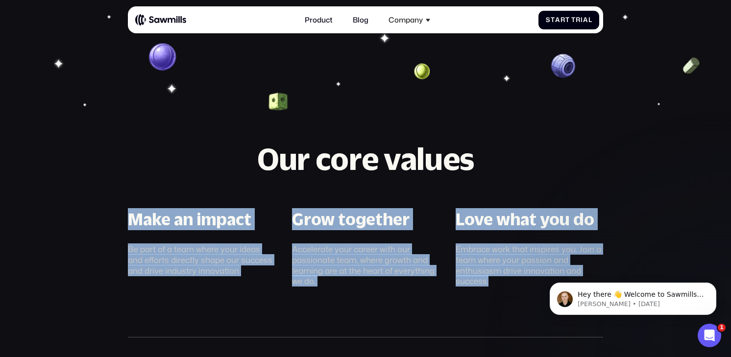
drag, startPoint x: 114, startPoint y: 201, endPoint x: 519, endPoint y: 294, distance: 415.5
click at [519, 295] on section "Our core values Make an impact Be part of a team where your ideas and efforts d…" at bounding box center [365, 162] width 731 height 357
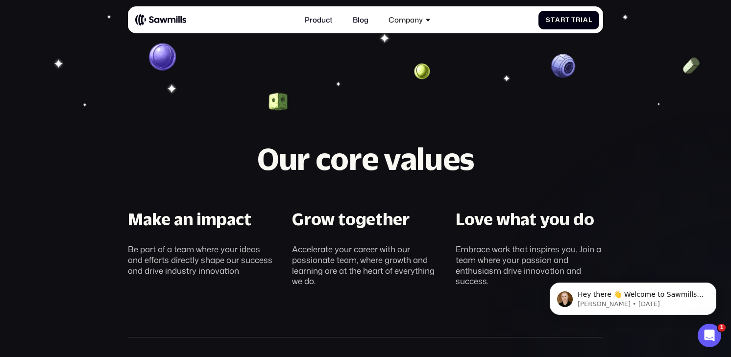
click at [519, 294] on div "Our core values Make an impact Be part of a team where your ideas and efforts d…" at bounding box center [365, 240] width 475 height 193
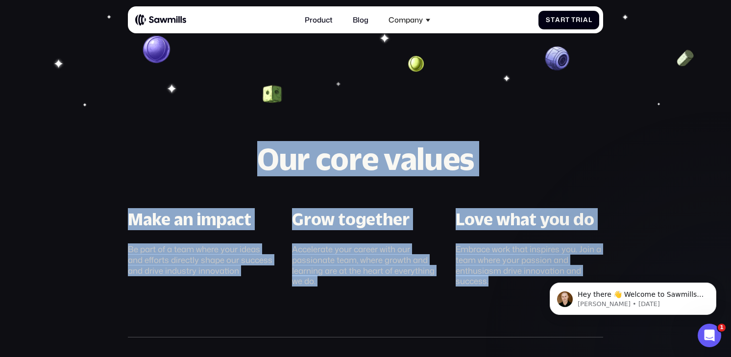
drag, startPoint x: 368, startPoint y: 281, endPoint x: 221, endPoint y: 138, distance: 205.0
click at [221, 138] on section "Our core values Make an impact Be part of a team where your ideas and efforts d…" at bounding box center [365, 162] width 731 height 357
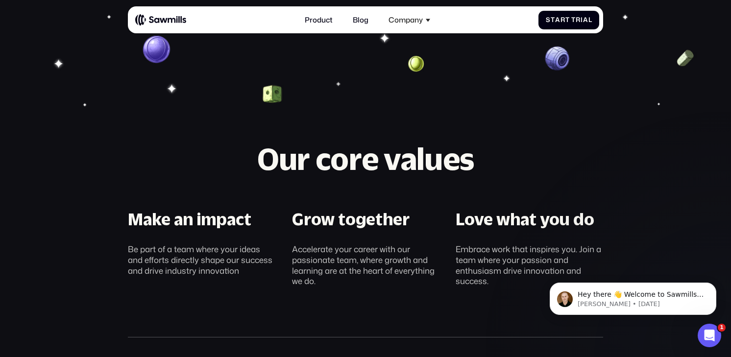
drag, startPoint x: 221, startPoint y: 137, endPoint x: 241, endPoint y: 124, distance: 23.4
click at [221, 137] on section "Our core values Make an impact Be part of a team where your ideas and efforts d…" at bounding box center [365, 162] width 731 height 357
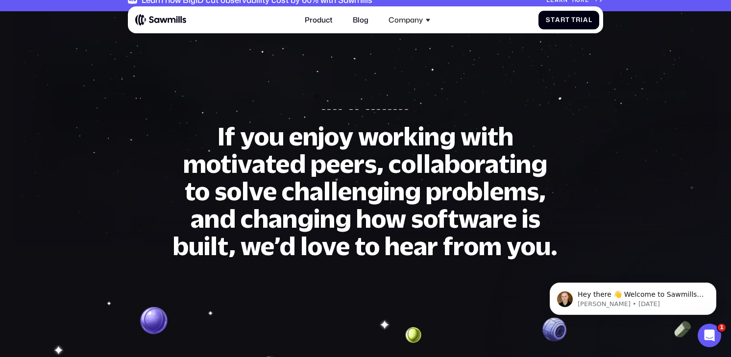
scroll to position [0, 0]
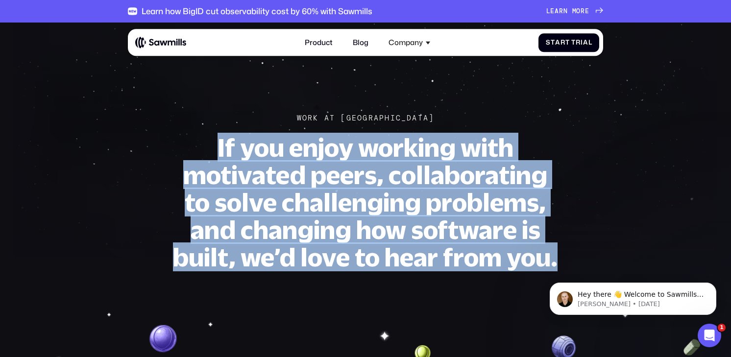
drag, startPoint x: 402, startPoint y: 149, endPoint x: 566, endPoint y: 257, distance: 195.6
click at [566, 257] on section "Work At Sawmills If you enjoy working with motivated peers, collaborating to so…" at bounding box center [365, 152] width 731 height 259
click at [566, 257] on div "Work At Sawmills If you enjoy working with motivated peers, collaborating to so…" at bounding box center [365, 192] width 475 height 157
drag, startPoint x: 390, startPoint y: 245, endPoint x: 209, endPoint y: 143, distance: 207.4
click at [210, 144] on div "Work At Sawmills If you enjoy working with motivated peers, collaborating to so…" at bounding box center [365, 192] width 475 height 157
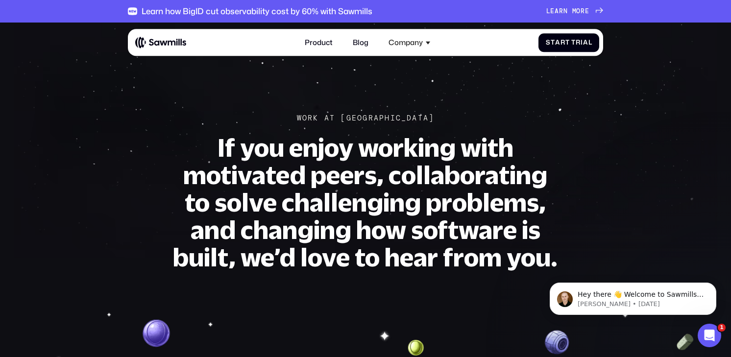
click at [210, 143] on h1 "If you enjoy working with motivated peers, collaborating to solve challenging p…" at bounding box center [365, 202] width 388 height 137
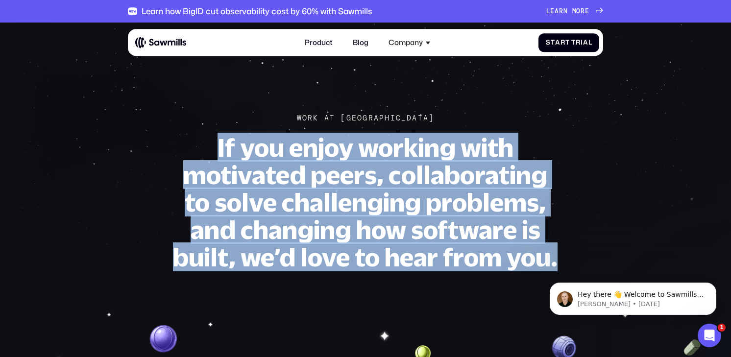
drag, startPoint x: 201, startPoint y: 135, endPoint x: 565, endPoint y: 260, distance: 384.7
click at [565, 260] on div "Work At Sawmills If you enjoy working with motivated peers, collaborating to so…" at bounding box center [365, 192] width 475 height 157
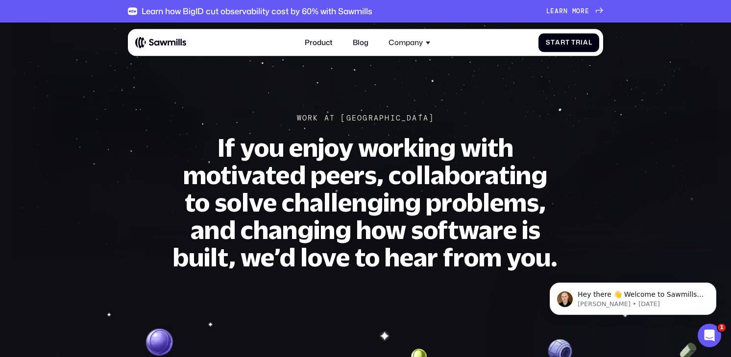
drag, startPoint x: 549, startPoint y: 261, endPoint x: 216, endPoint y: 138, distance: 355.2
click at [535, 262] on html "Hey there 👋 Welcome to Sawmills. The smart telemetry management platform that s…" at bounding box center [633, 296] width 196 height 69
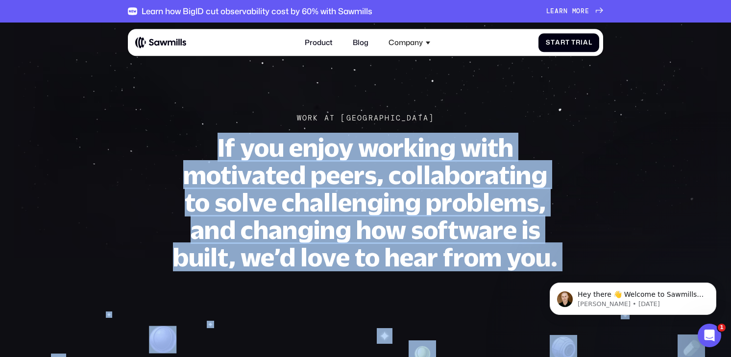
drag, startPoint x: 704, startPoint y: 400, endPoint x: 568, endPoint y: 275, distance: 184.7
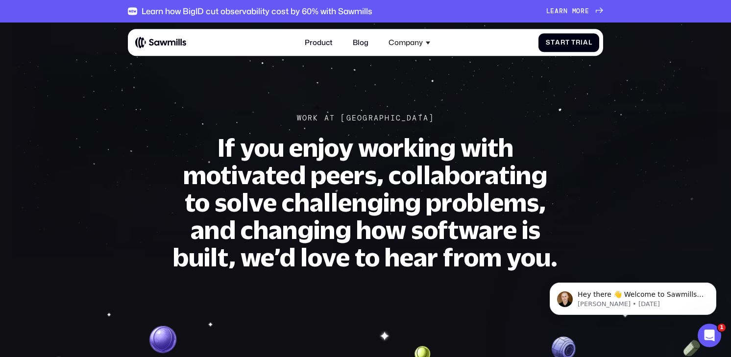
click at [567, 266] on body "Hey there 👋 Welcome to Sawmills. The smart telemetry management platform that s…" at bounding box center [633, 296] width 188 height 61
click at [170, 40] on img at bounding box center [160, 42] width 51 height 13
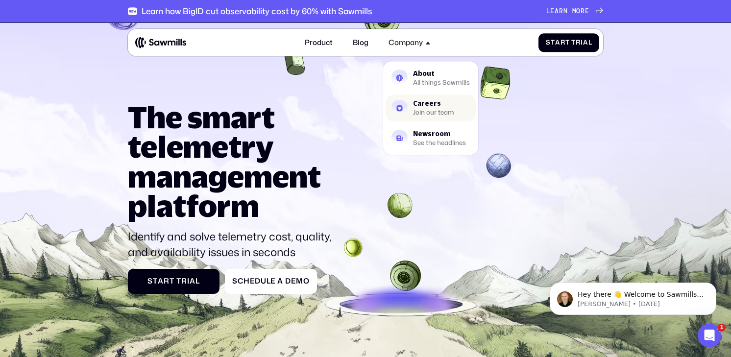
click at [424, 112] on div "Join our team" at bounding box center [433, 113] width 41 height 6
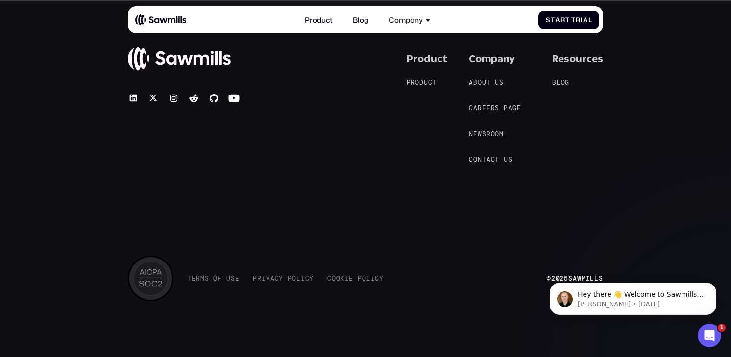
scroll to position [1001, 0]
drag, startPoint x: 122, startPoint y: 266, endPoint x: 500, endPoint y: 314, distance: 381.0
click at [499, 314] on div "© 2025 Sawmills Product P r o d u c t P r o d u c t Company A b o u t u s A b o…" at bounding box center [365, 178] width 731 height 357
click at [500, 314] on div "© 2025 Sawmills Product P r o d u c t P r o d u c t Company A b o u t u s A b o…" at bounding box center [365, 178] width 731 height 357
click at [712, 285] on icon "Dismiss notification" at bounding box center [712, 285] width 3 height 3
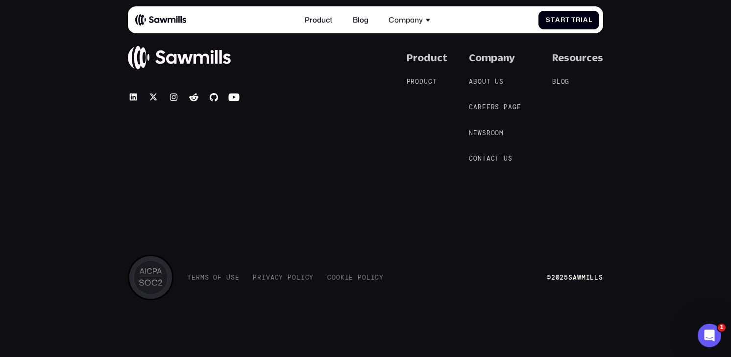
drag, startPoint x: 615, startPoint y: 299, endPoint x: 197, endPoint y: 177, distance: 435.5
click at [214, 177] on div "© 2025 Sawmills Product P r o d u c t P r o d u c t Company A b o u t u s A b o…" at bounding box center [365, 178] width 731 height 357
click at [155, 184] on div "© 2025 Sawmills Product P r o d u c t P r o d u c t Company A b o u t u s A b o…" at bounding box center [365, 175] width 475 height 249
drag, startPoint x: 630, startPoint y: 323, endPoint x: 161, endPoint y: 114, distance: 513.4
click at [167, 111] on div "© 2025 Sawmills Product P r o d u c t P r o d u c t Company A b o u t u s A b o…" at bounding box center [365, 178] width 731 height 357
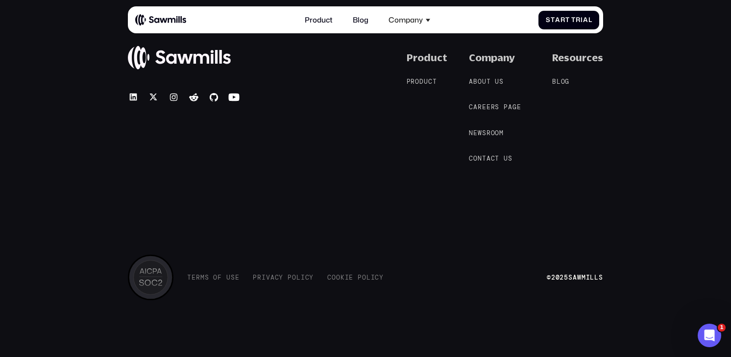
click at [458, 292] on div "T e r m s o f U s e T e r m s o f U s e P r i v a c y P o l i c y P r i v a c y…" at bounding box center [365, 278] width 475 height 46
drag, startPoint x: 602, startPoint y: 314, endPoint x: 207, endPoint y: 159, distance: 423.9
click at [207, 159] on div "© 2025 Sawmills Product P r o d u c t P r o d u c t Company A b o u t u s A b o…" at bounding box center [365, 178] width 731 height 357
drag, startPoint x: 509, startPoint y: 309, endPoint x: 551, endPoint y: 322, distance: 43.7
click at [509, 309] on div "© 2025 Sawmills Product P r o d u c t P r o d u c t Company A b o u t u s A b o…" at bounding box center [365, 178] width 731 height 357
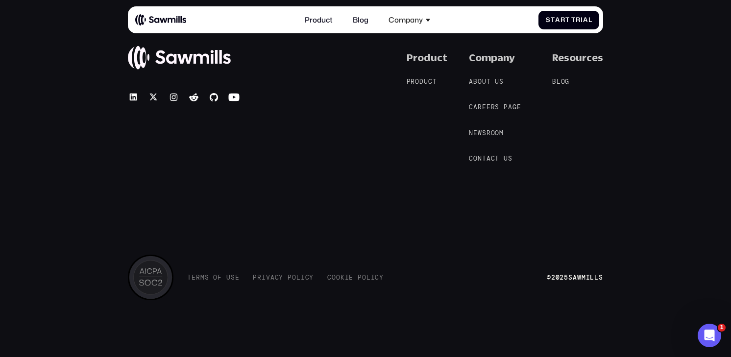
drag, startPoint x: 509, startPoint y: 293, endPoint x: 147, endPoint y: 160, distance: 385.6
click at [147, 160] on div "© 2025 Sawmills Product P r o d u c t P r o d u c t Company A b o u t u s A b o…" at bounding box center [365, 178] width 731 height 357
click at [391, 308] on div "© 2025 Sawmills Product P r o d u c t P r o d u c t Company A b o u t u s A b o…" at bounding box center [365, 178] width 731 height 357
drag, startPoint x: 584, startPoint y: 313, endPoint x: 78, endPoint y: 230, distance: 512.7
click at [79, 231] on div "© 2025 Sawmills Product P r o d u c t P r o d u c t Company A b o u t u s A b o…" at bounding box center [365, 178] width 731 height 357
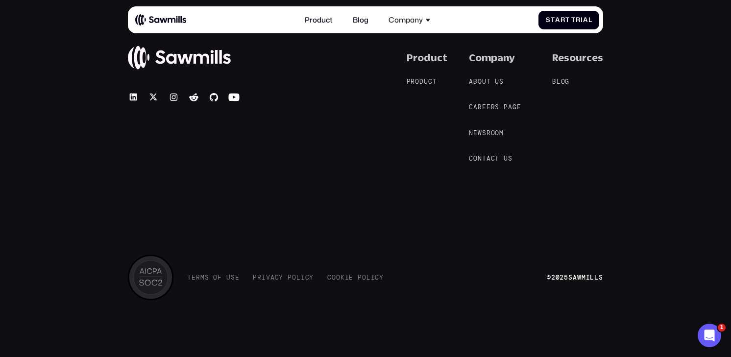
drag, startPoint x: 78, startPoint y: 230, endPoint x: 86, endPoint y: 235, distance: 9.0
click at [78, 231] on div "© 2025 Sawmills Product P r o d u c t P r o d u c t Company A b o u t u s A b o…" at bounding box center [365, 178] width 731 height 357
click at [457, 295] on div "T e r m s o f U s e T e r m s o f U s e P r i v a c y P o l i c y P r i v a c y…" at bounding box center [365, 278] width 475 height 46
drag, startPoint x: 646, startPoint y: 311, endPoint x: 87, endPoint y: 51, distance: 617.4
click at [87, 51] on div "© 2025 Sawmills Product P r o d u c t P r o d u c t Company A b o u t u s A b o…" at bounding box center [365, 178] width 731 height 357
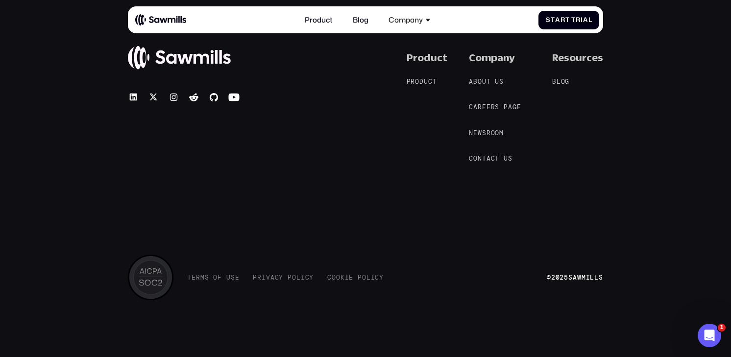
click at [519, 320] on div "© 2025 Sawmills Product P r o d u c t P r o d u c t Company A b o u t u s A b o…" at bounding box center [365, 178] width 731 height 357
click at [27, 294] on div "© 2025 Sawmills Product P r o d u c t P r o d u c t Company A b o u t u s A b o…" at bounding box center [365, 178] width 731 height 357
drag, startPoint x: 29, startPoint y: 51, endPoint x: 57, endPoint y: 8, distance: 51.3
click at [29, 51] on div "© 2025 Sawmills Product P r o d u c t P r o d u c t Company A b o u t u s A b o…" at bounding box center [365, 178] width 731 height 357
click at [51, 47] on div "© 2025 Sawmills Product P r o d u c t P r o d u c t Company A b o u t u s A b o…" at bounding box center [365, 178] width 731 height 357
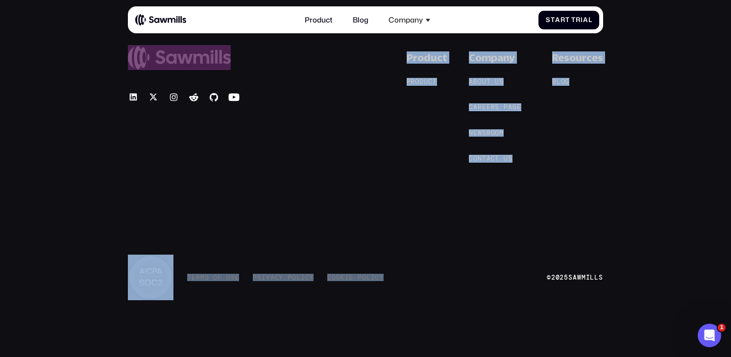
drag, startPoint x: 65, startPoint y: 51, endPoint x: 658, endPoint y: 278, distance: 635.2
click at [587, 263] on div "© 2025 Sawmills Product P r o d u c t P r o d u c t Company A b o u t u s A b o…" at bounding box center [365, 178] width 731 height 357
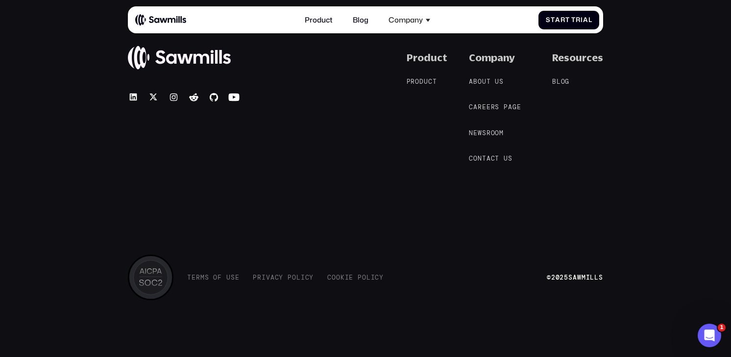
click at [646, 290] on div "© 2025 Sawmills Product P r o d u c t P r o d u c t Company A b o u t u s A b o…" at bounding box center [365, 178] width 731 height 357
drag, startPoint x: 651, startPoint y: 293, endPoint x: 149, endPoint y: 130, distance: 528.4
click at [150, 130] on div "© 2025 Sawmills Product P r o d u c t P r o d u c t Company A b o u t u s A b o…" at bounding box center [365, 178] width 731 height 357
click at [541, 315] on div "© 2025 Sawmills Product P r o d u c t P r o d u c t Company A b o u t u s A b o…" at bounding box center [365, 178] width 731 height 357
drag, startPoint x: 617, startPoint y: 317, endPoint x: 93, endPoint y: 54, distance: 586.9
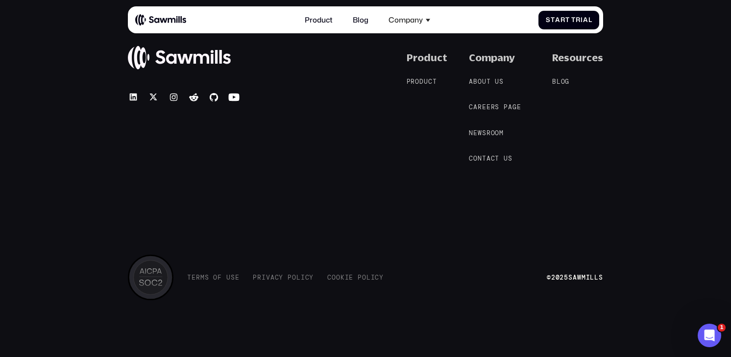
click at [95, 55] on div "© 2025 Sawmills Product P r o d u c t P r o d u c t Company A b o u t u s A b o…" at bounding box center [365, 178] width 731 height 357
drag, startPoint x: 88, startPoint y: 50, endPoint x: 583, endPoint y: 316, distance: 562.0
click at [582, 317] on div "© 2025 Sawmills Product P r o d u c t P r o d u c t Company A b o u t u s A b o…" at bounding box center [365, 178] width 731 height 357
click at [595, 315] on div "© 2025 Sawmills Product P r o d u c t P r o d u c t Company A b o u t u s A b o…" at bounding box center [365, 178] width 731 height 357
drag, startPoint x: 621, startPoint y: 308, endPoint x: 106, endPoint y: 94, distance: 558.3
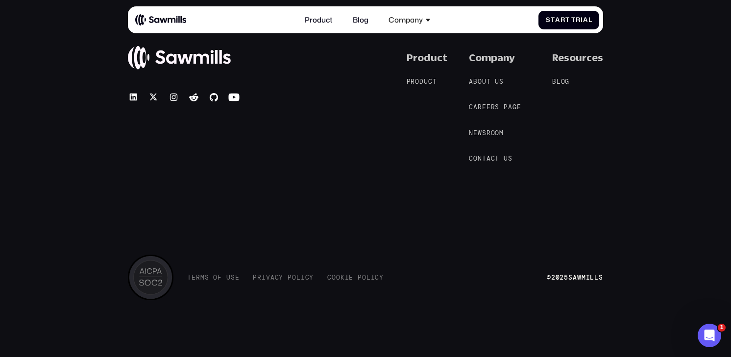
click at [109, 95] on div "© 2025 Sawmills Product P r o d u c t P r o d u c t Company A b o u t u s A b o…" at bounding box center [365, 178] width 731 height 357
click at [68, 75] on div "© 2025 Sawmills Product P r o d u c t P r o d u c t Company A b o u t u s A b o…" at bounding box center [365, 178] width 731 height 357
drag, startPoint x: 47, startPoint y: 19, endPoint x: 596, endPoint y: 306, distance: 619.9
click at [582, 305] on div "© 2025 Sawmills Product P r o d u c t P r o d u c t Company A b o u t u s A b o…" at bounding box center [365, 178] width 731 height 357
click at [597, 306] on div "© 2025 Sawmills Product P r o d u c t P r o d u c t Company A b o u t u s A b o…" at bounding box center [365, 178] width 731 height 357
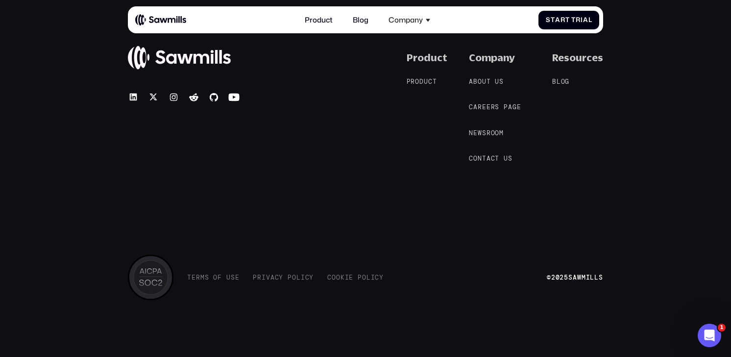
drag, startPoint x: 646, startPoint y: 306, endPoint x: 107, endPoint y: 49, distance: 597.1
click at [120, 57] on div "© 2025 Sawmills Product P r o d u c t P r o d u c t Company A b o u t u s A b o…" at bounding box center [365, 178] width 731 height 357
drag, startPoint x: 66, startPoint y: 37, endPoint x: 71, endPoint y: 27, distance: 11.4
click at [66, 38] on div "© 2025 Sawmills Product P r o d u c t P r o d u c t Company A b o u t u s A b o…" at bounding box center [365, 178] width 731 height 357
